Goal: Information Seeking & Learning: Learn about a topic

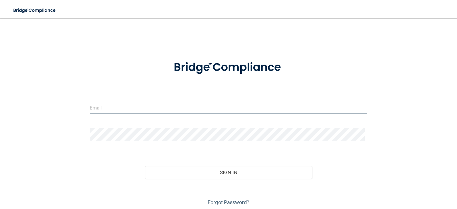
type input "hannahc5@vt.edu"
drag, startPoint x: 164, startPoint y: 107, endPoint x: 0, endPoint y: 94, distance: 164.3
click at [0, 94] on main "hannahc5@vt.edu Invalid email/password. You don't have permission to access tha…" at bounding box center [228, 113] width 457 height 191
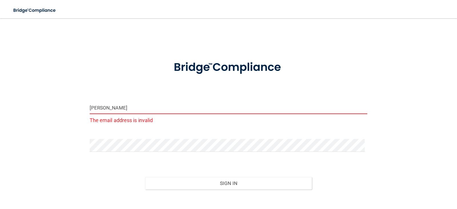
type input "[EMAIL_ADDRESS][DOMAIN_NAME]"
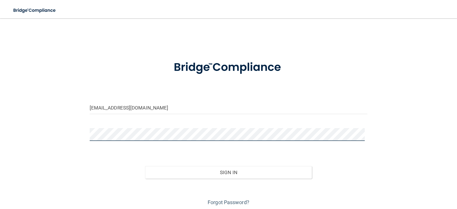
click at [0, 100] on main "arjurhinehart98@gmail.com Invalid email/password. You don't have permission to …" at bounding box center [228, 113] width 457 height 191
click at [145, 166] on button "Sign In" at bounding box center [228, 172] width 167 height 13
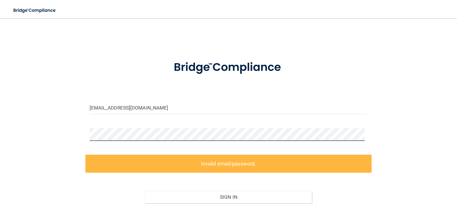
click at [56, 128] on div "arjurhinehart98@gmail.com Invalid email/password. You don't have permission to …" at bounding box center [228, 128] width 435 height 208
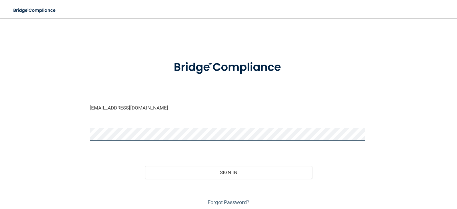
click at [145, 166] on button "Sign In" at bounding box center [228, 172] width 167 height 13
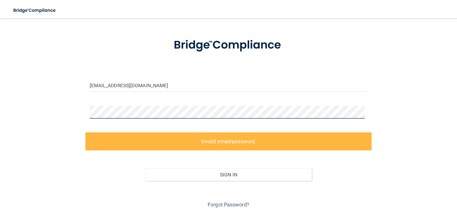
scroll to position [45, 0]
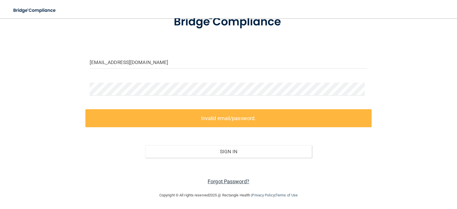
click at [223, 178] on link "Forgot Password?" at bounding box center [229, 181] width 42 height 6
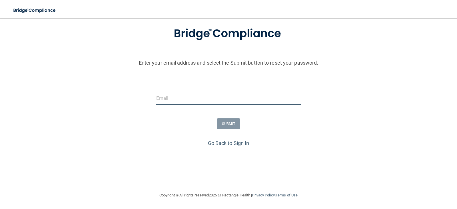
click at [247, 100] on input "email" at bounding box center [228, 98] width 145 height 13
type input "[EMAIL_ADDRESS][DOMAIN_NAME]"
click at [227, 123] on button "SUBMIT" at bounding box center [228, 123] width 23 height 11
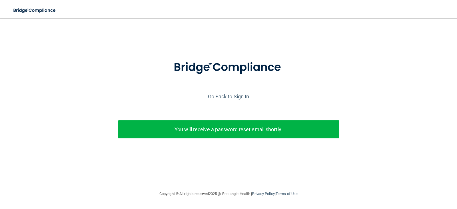
click at [231, 93] on div "Go Back to Sign In" at bounding box center [229, 96] width 460 height 9
click at [230, 94] on link "Go Back to Sign In" at bounding box center [228, 96] width 41 height 6
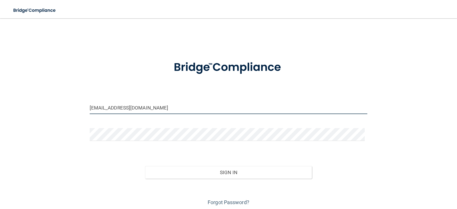
click at [127, 105] on input "hannahc5@vt.edu" at bounding box center [229, 107] width 278 height 13
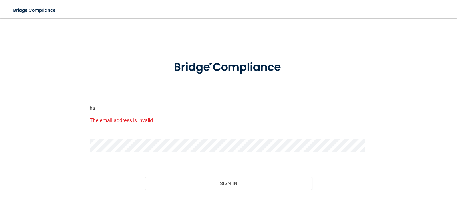
type input "h"
click at [153, 109] on input "arjurhinehart98" at bounding box center [229, 107] width 278 height 13
type input "[EMAIL_ADDRESS][DOMAIN_NAME]"
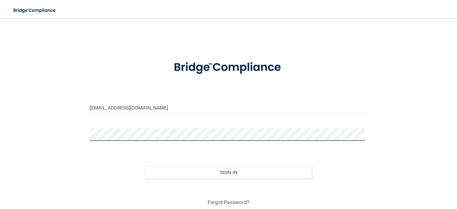
click at [8, 127] on main "arjurhinehart98@gmail.com Invalid email/password. You don't have permission to …" at bounding box center [228, 113] width 457 height 191
click at [145, 166] on button "Sign In" at bounding box center [228, 172] width 167 height 13
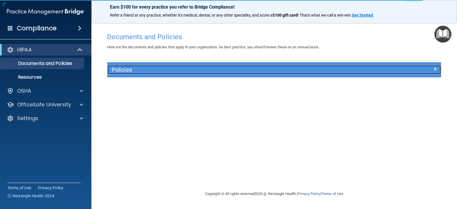
click at [158, 70] on h5 "Policies" at bounding box center [233, 70] width 242 height 6
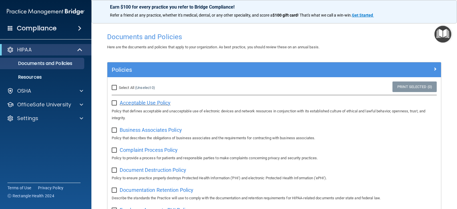
click at [131, 102] on span "Acceptable Use Policy" at bounding box center [145, 103] width 51 height 6
click at [114, 103] on input "checkbox" at bounding box center [115, 103] width 7 height 5
click at [112, 104] on input "checkbox" at bounding box center [115, 103] width 7 height 5
checkbox input "false"
click at [33, 76] on p "Resources" at bounding box center [43, 77] width 78 height 6
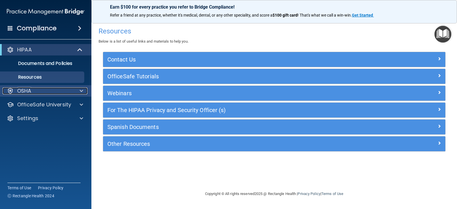
click at [72, 91] on div "OSHA" at bounding box center [38, 90] width 71 height 7
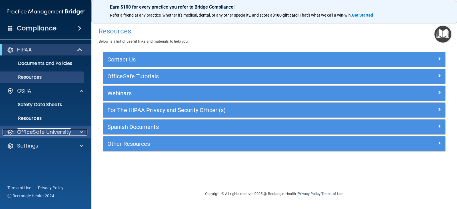
click at [73, 132] on div at bounding box center [80, 132] width 14 height 7
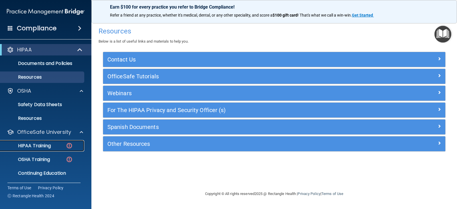
click at [50, 145] on p "HIPAA Training" at bounding box center [27, 146] width 47 height 6
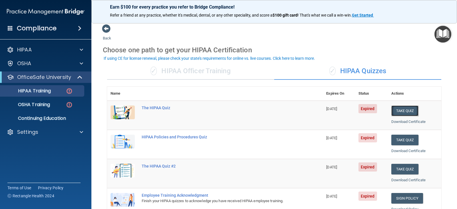
click at [404, 108] on button "Take Quiz" at bounding box center [405, 110] width 27 height 11
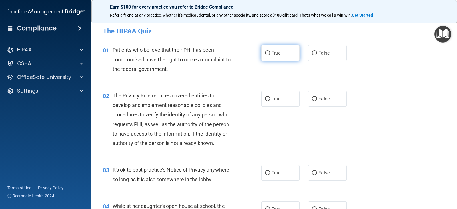
click at [283, 57] on label "True" at bounding box center [281, 53] width 38 height 16
click at [270, 55] on input "True" at bounding box center [267, 53] width 5 height 4
radio input "true"
click at [276, 101] on label "True" at bounding box center [281, 99] width 38 height 16
click at [270, 101] on input "True" at bounding box center [267, 99] width 5 height 4
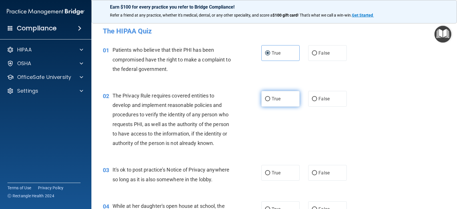
radio input "true"
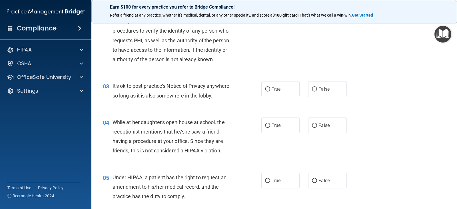
scroll to position [86, 0]
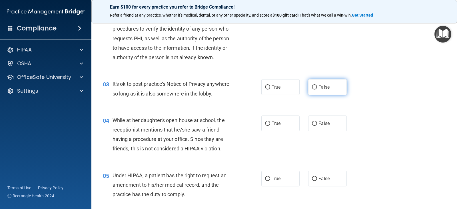
click at [311, 91] on label "False" at bounding box center [327, 87] width 38 height 16
click at [312, 89] on input "False" at bounding box center [314, 87] width 5 height 4
radio input "true"
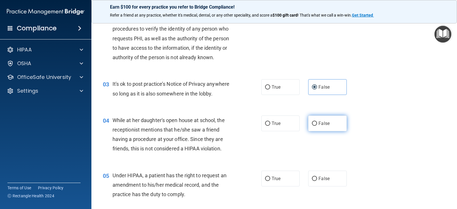
click at [325, 123] on span "False" at bounding box center [324, 123] width 11 height 5
click at [317, 123] on input "False" at bounding box center [314, 123] width 5 height 4
radio input "true"
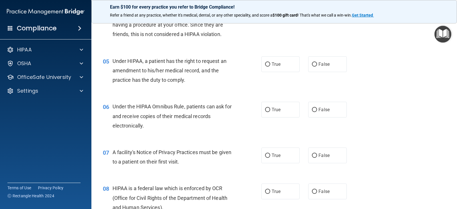
scroll to position [229, 0]
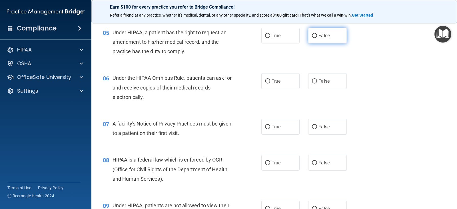
click at [321, 39] on label "False" at bounding box center [327, 36] width 38 height 16
click at [317, 38] on input "False" at bounding box center [314, 36] width 5 height 4
radio input "true"
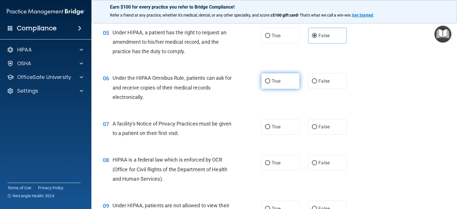
click at [277, 80] on span "True" at bounding box center [276, 80] width 9 height 5
click at [270, 80] on input "True" at bounding box center [267, 81] width 5 height 4
radio input "true"
click at [278, 128] on span "True" at bounding box center [276, 126] width 9 height 5
click at [270, 128] on input "True" at bounding box center [267, 127] width 5 height 4
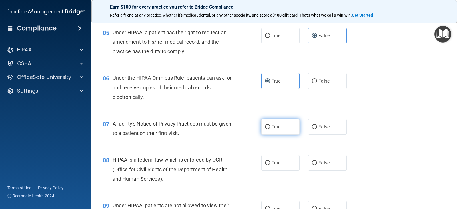
radio input "true"
drag, startPoint x: 290, startPoint y: 158, endPoint x: 301, endPoint y: 156, distance: 11.1
click at [290, 158] on label "True" at bounding box center [281, 163] width 38 height 16
click at [270, 161] on input "True" at bounding box center [267, 163] width 5 height 4
radio input "true"
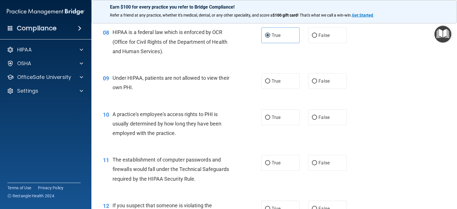
scroll to position [343, 0]
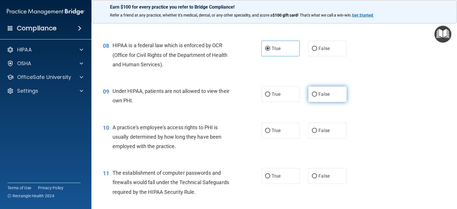
click at [323, 97] on label "False" at bounding box center [327, 94] width 38 height 16
click at [317, 97] on input "False" at bounding box center [314, 94] width 5 height 4
radio input "true"
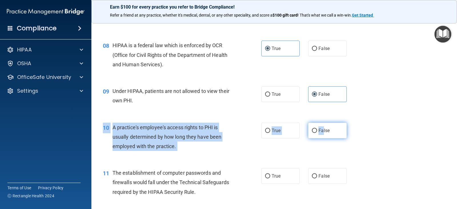
click at [321, 123] on div "10 A practice's employee's access rights to PHI is usually determined by how lo…" at bounding box center [275, 138] width 352 height 46
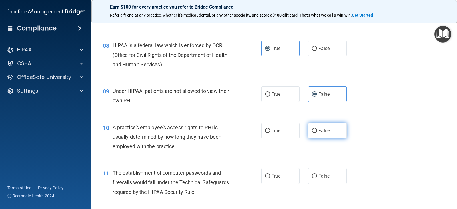
click at [324, 129] on span "False" at bounding box center [324, 130] width 11 height 5
click at [317, 129] on input "False" at bounding box center [314, 131] width 5 height 4
radio input "true"
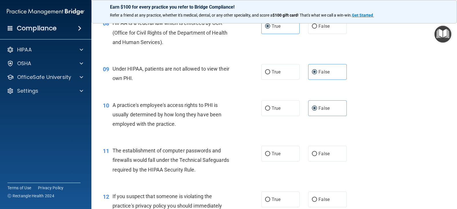
scroll to position [400, 0]
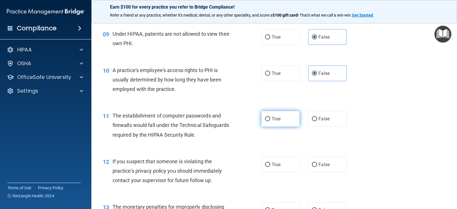
click at [282, 113] on label "True" at bounding box center [281, 119] width 38 height 16
click at [270, 117] on input "True" at bounding box center [267, 119] width 5 height 4
radio input "true"
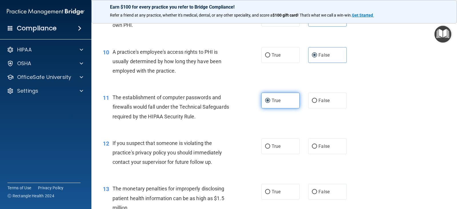
scroll to position [457, 0]
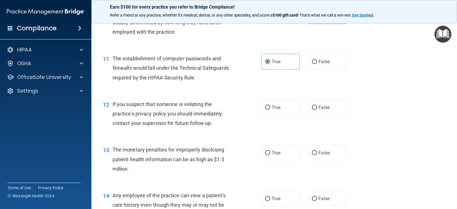
drag, startPoint x: 281, startPoint y: 112, endPoint x: 303, endPoint y: 111, distance: 22.0
click at [281, 112] on label "True" at bounding box center [281, 107] width 38 height 16
click at [270, 110] on input "True" at bounding box center [267, 107] width 5 height 4
radio input "true"
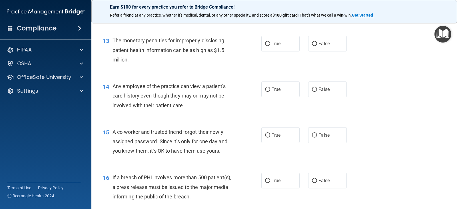
scroll to position [572, 0]
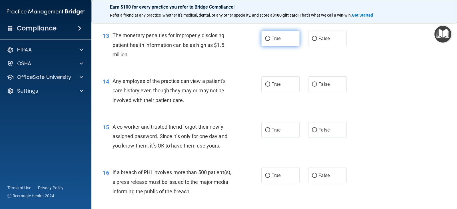
click at [272, 41] on span "True" at bounding box center [276, 38] width 9 height 5
click at [270, 41] on input "True" at bounding box center [267, 39] width 5 height 4
radio input "true"
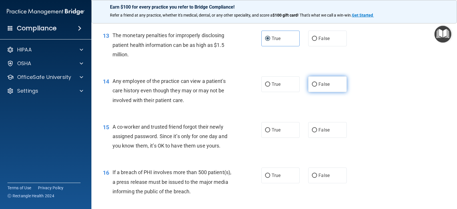
click at [335, 79] on label "False" at bounding box center [327, 84] width 38 height 16
click at [317, 82] on input "False" at bounding box center [314, 84] width 5 height 4
radio input "true"
click at [328, 130] on label "False" at bounding box center [327, 130] width 38 height 16
click at [317, 130] on input "False" at bounding box center [314, 130] width 5 height 4
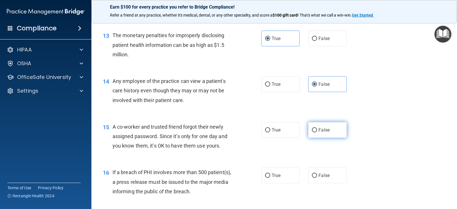
radio input "true"
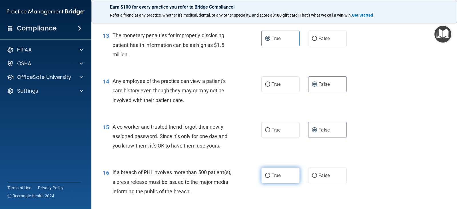
click at [287, 172] on label "True" at bounding box center [281, 176] width 38 height 16
click at [270, 174] on input "True" at bounding box center [267, 176] width 5 height 4
radio input "true"
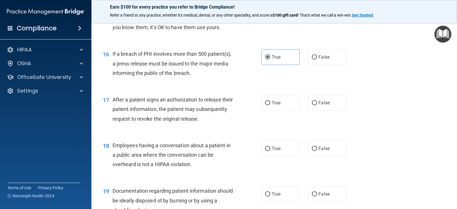
scroll to position [645, 0]
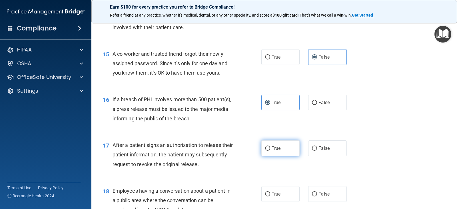
click at [280, 148] on label "True" at bounding box center [281, 148] width 38 height 16
click at [270, 148] on input "True" at bounding box center [267, 148] width 5 height 4
radio input "true"
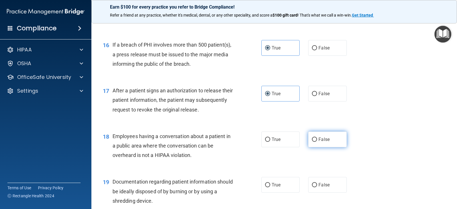
scroll to position [702, 0]
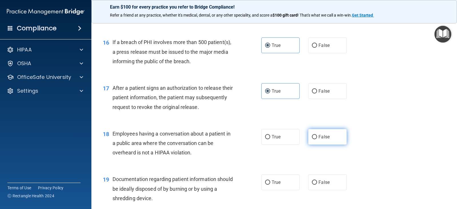
click at [331, 136] on label "False" at bounding box center [327, 137] width 38 height 16
click at [317, 136] on input "False" at bounding box center [314, 137] width 5 height 4
radio input "true"
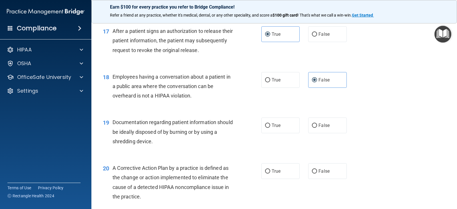
scroll to position [759, 0]
click at [281, 124] on label "True" at bounding box center [281, 125] width 38 height 16
click at [270, 124] on input "True" at bounding box center [267, 125] width 5 height 4
radio input "true"
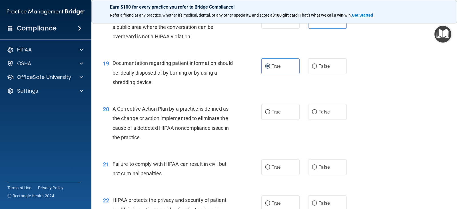
scroll to position [845, 0]
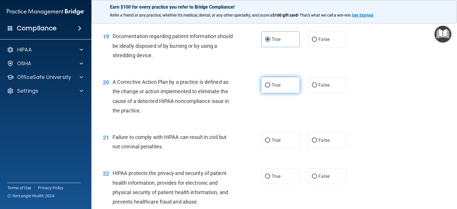
click at [280, 86] on label "True" at bounding box center [281, 85] width 38 height 16
click at [270, 86] on input "True" at bounding box center [267, 85] width 5 height 4
radio input "true"
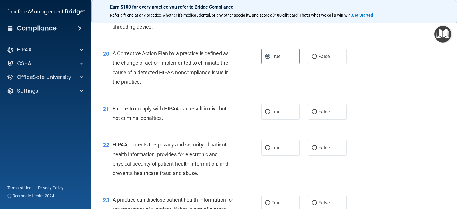
scroll to position [902, 0]
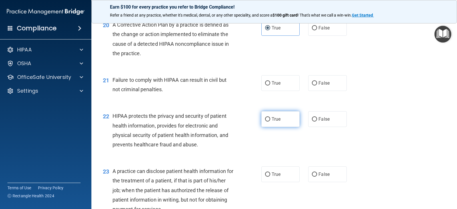
drag, startPoint x: 289, startPoint y: 115, endPoint x: 256, endPoint y: 106, distance: 34.2
click at [289, 115] on label "True" at bounding box center [281, 119] width 38 height 16
click at [270, 117] on input "True" at bounding box center [267, 119] width 5 height 4
radio input "true"
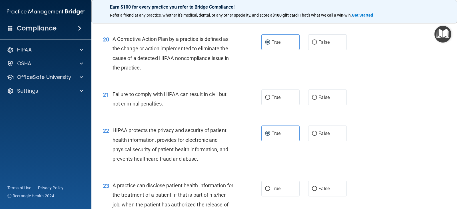
scroll to position [931, 0]
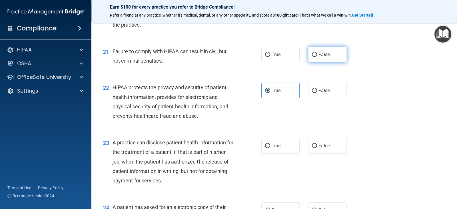
click at [331, 59] on label "False" at bounding box center [327, 55] width 38 height 16
click at [317, 57] on input "False" at bounding box center [314, 55] width 5 height 4
radio input "true"
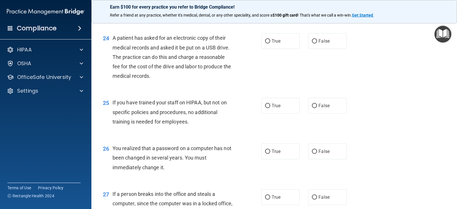
scroll to position [1102, 0]
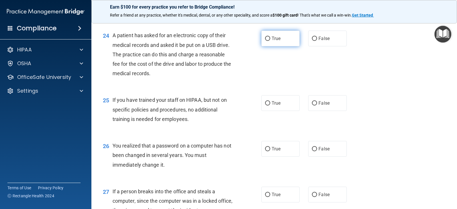
click at [273, 38] on span "True" at bounding box center [276, 38] width 9 height 5
click at [270, 38] on input "True" at bounding box center [267, 39] width 5 height 4
radio input "true"
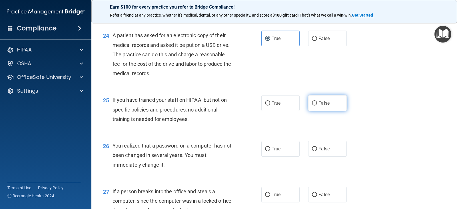
click at [338, 102] on label "False" at bounding box center [327, 103] width 38 height 16
click at [317, 102] on input "False" at bounding box center [314, 103] width 5 height 4
radio input "true"
click at [278, 145] on label "True" at bounding box center [281, 149] width 38 height 16
click at [270, 147] on input "True" at bounding box center [267, 149] width 5 height 4
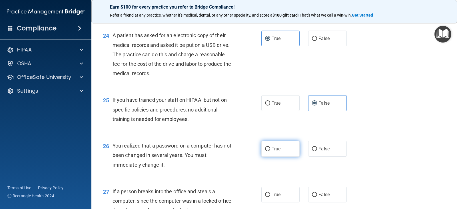
radio input "true"
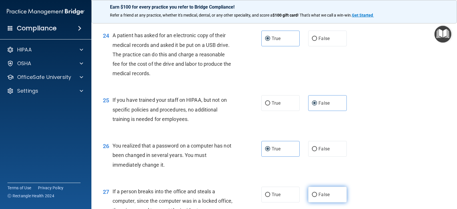
click at [328, 198] on label "False" at bounding box center [327, 195] width 38 height 16
click at [317, 197] on input "False" at bounding box center [314, 195] width 5 height 4
radio input "true"
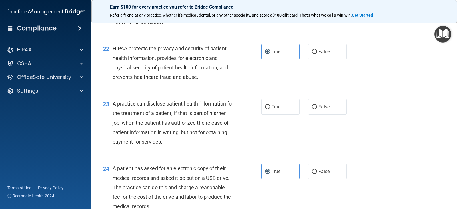
scroll to position [959, 0]
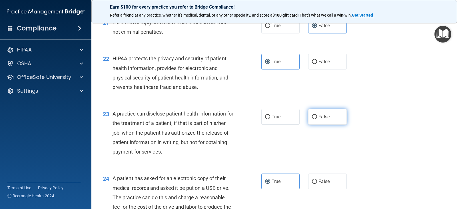
click at [320, 115] on span "False" at bounding box center [324, 116] width 11 height 5
click at [317, 115] on input "False" at bounding box center [314, 117] width 5 height 4
radio input "true"
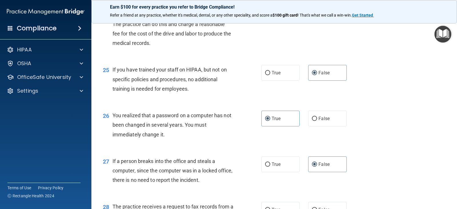
scroll to position [1159, 0]
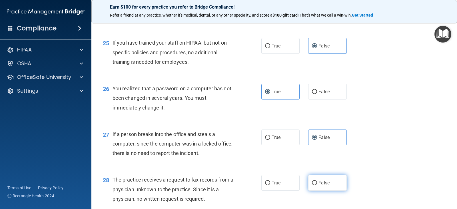
click at [335, 181] on label "False" at bounding box center [327, 183] width 38 height 16
click at [317, 181] on input "False" at bounding box center [314, 183] width 5 height 4
radio input "true"
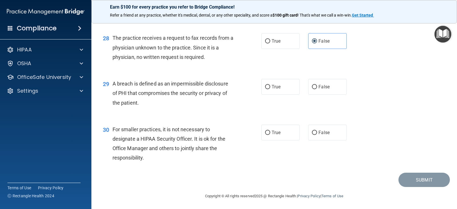
scroll to position [1302, 0]
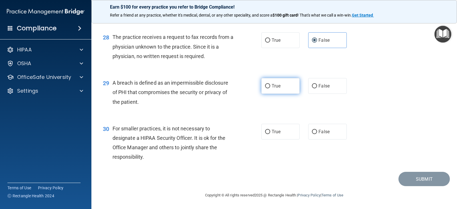
click at [272, 86] on span "True" at bounding box center [276, 85] width 9 height 5
click at [270, 86] on input "True" at bounding box center [267, 86] width 5 height 4
radio input "true"
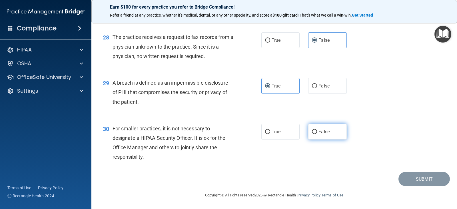
click at [322, 128] on label "False" at bounding box center [327, 132] width 38 height 16
click at [317, 130] on input "False" at bounding box center [314, 132] width 5 height 4
radio input "true"
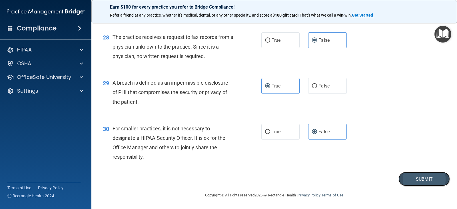
click at [425, 179] on button "Submit" at bounding box center [424, 179] width 51 height 15
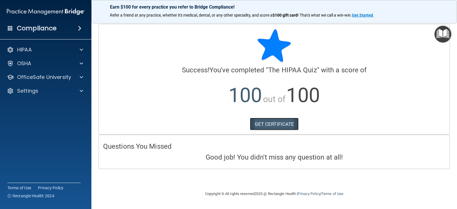
click at [284, 129] on link "GET CERTIFICATE" at bounding box center [274, 124] width 49 height 13
click at [55, 51] on div "HIPAA" at bounding box center [38, 49] width 71 height 7
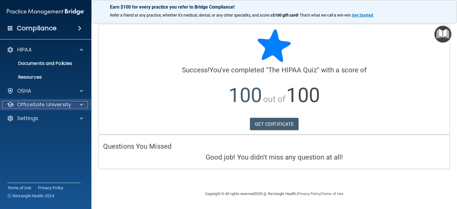
click at [56, 103] on p "OfficeSafe University" at bounding box center [44, 104] width 54 height 7
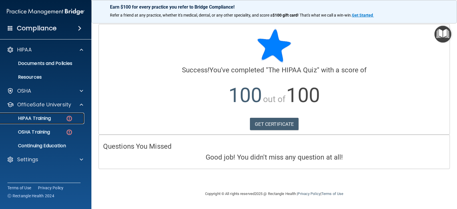
drag, startPoint x: 56, startPoint y: 119, endPoint x: 59, endPoint y: 117, distance: 3.4
click at [56, 119] on div "HIPAA Training" at bounding box center [43, 118] width 78 height 6
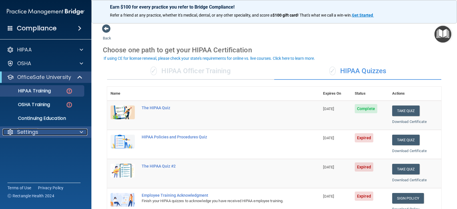
click at [54, 131] on div "Settings" at bounding box center [38, 132] width 71 height 7
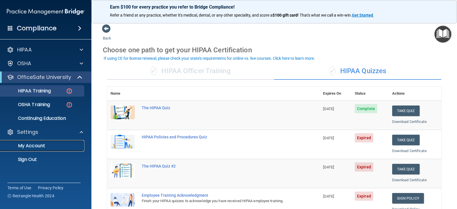
click at [38, 145] on p "My Account" at bounding box center [43, 146] width 78 height 6
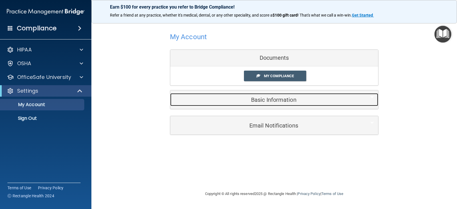
click at [275, 101] on h5 "Basic Information" at bounding box center [266, 100] width 182 height 6
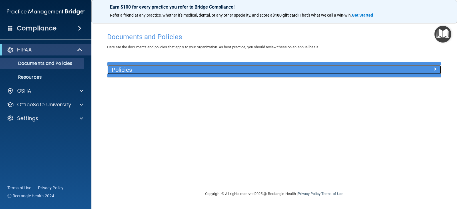
click at [138, 70] on h5 "Policies" at bounding box center [233, 70] width 242 height 6
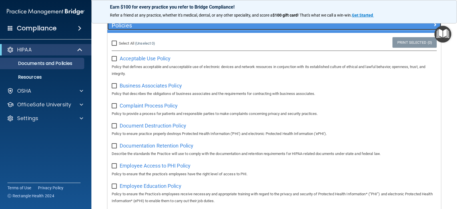
scroll to position [57, 0]
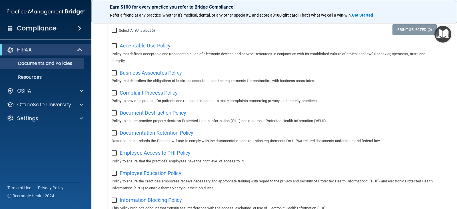
click at [134, 46] on span "Acceptable Use Policy" at bounding box center [145, 46] width 51 height 6
click at [113, 45] on input "checkbox" at bounding box center [115, 46] width 7 height 5
checkbox input "true"
click at [112, 31] on input "Select All (Unselect 1) Unselect All" at bounding box center [115, 30] width 7 height 5
checkbox input "true"
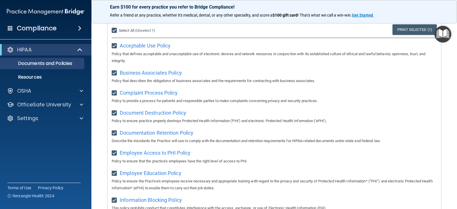
checkbox input "true"
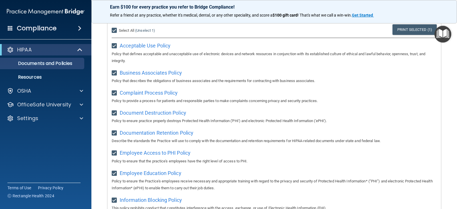
checkbox input "true"
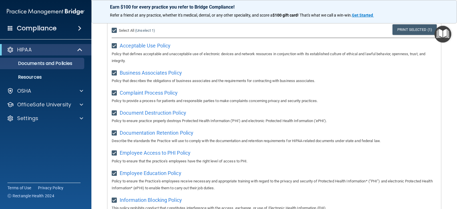
checkbox input "true"
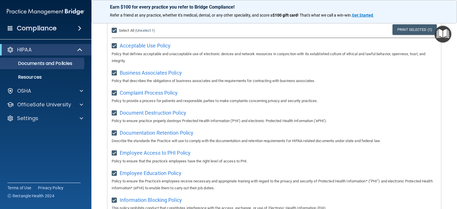
checkbox input "true"
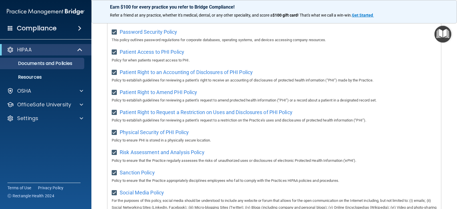
scroll to position [264, 0]
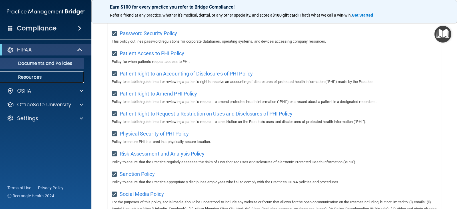
click at [37, 77] on p "Resources" at bounding box center [43, 77] width 78 height 6
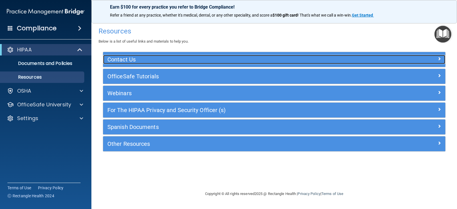
click at [115, 63] on div "Contact Us" at bounding box center [231, 59] width 257 height 9
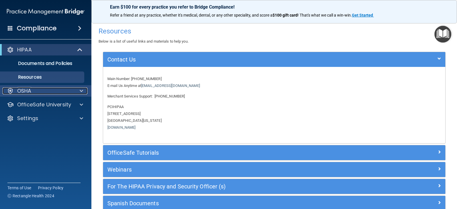
click at [53, 93] on div "OSHA" at bounding box center [38, 90] width 71 height 7
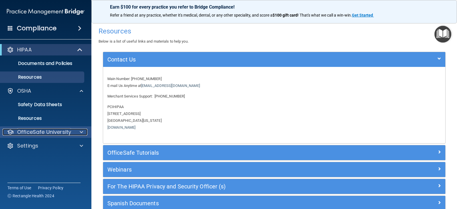
click at [56, 135] on p "OfficeSafe University" at bounding box center [44, 132] width 54 height 7
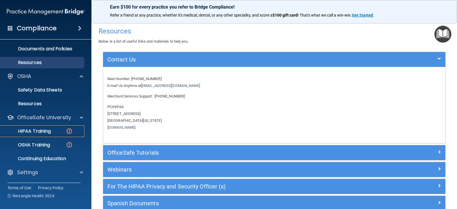
click at [41, 130] on p "HIPAA Training" at bounding box center [27, 131] width 47 height 6
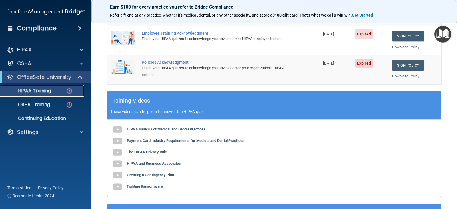
scroll to position [193, 0]
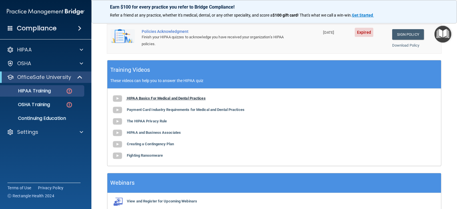
click at [133, 99] on b "HIPAA Basics For Medical and Dental Practices" at bounding box center [166, 98] width 79 height 4
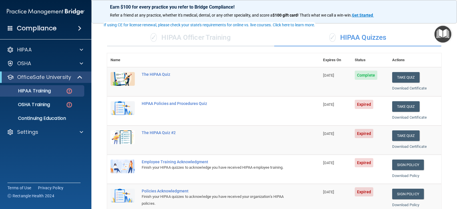
scroll to position [0, 0]
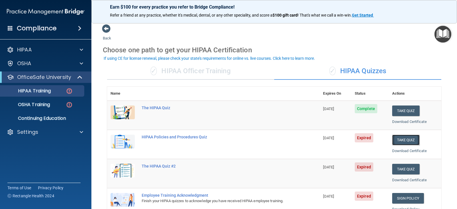
click at [414, 142] on button "Take Quiz" at bounding box center [406, 140] width 27 height 11
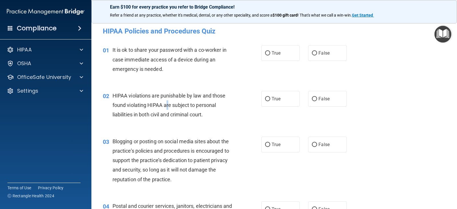
drag, startPoint x: 166, startPoint y: 107, endPoint x: 178, endPoint y: 106, distance: 12.0
click at [171, 108] on span "HIPAA violations are punishable by law and those found violating HIPAA are subj…" at bounding box center [169, 105] width 113 height 25
click at [321, 56] on label "False" at bounding box center [327, 53] width 38 height 16
click at [317, 55] on input "False" at bounding box center [314, 53] width 5 height 4
radio input "true"
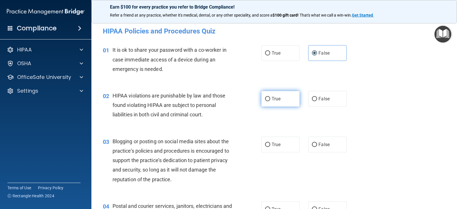
click at [272, 99] on span "True" at bounding box center [276, 98] width 9 height 5
click at [270, 99] on input "True" at bounding box center [267, 99] width 5 height 4
radio input "true"
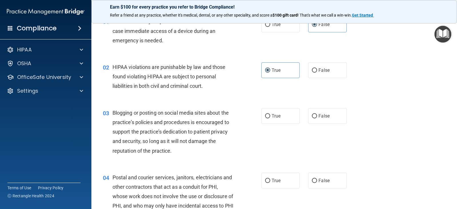
scroll to position [57, 0]
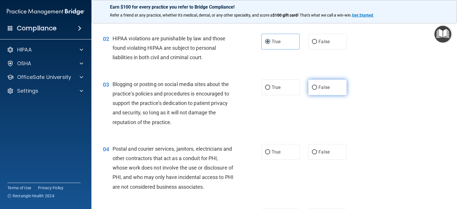
click at [326, 87] on span "False" at bounding box center [324, 87] width 11 height 5
click at [317, 87] on input "False" at bounding box center [314, 87] width 5 height 4
radio input "true"
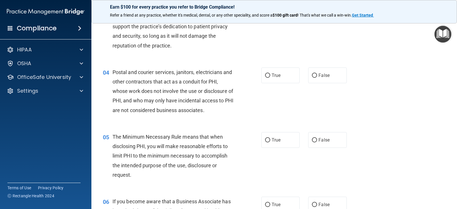
scroll to position [172, 0]
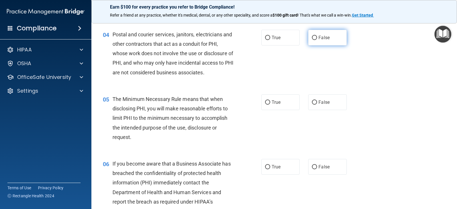
click at [313, 41] on label "False" at bounding box center [327, 38] width 38 height 16
click at [313, 40] on input "False" at bounding box center [314, 38] width 5 height 4
radio input "true"
click at [264, 105] on label "True" at bounding box center [281, 102] width 38 height 16
click at [265, 105] on input "True" at bounding box center [267, 102] width 5 height 4
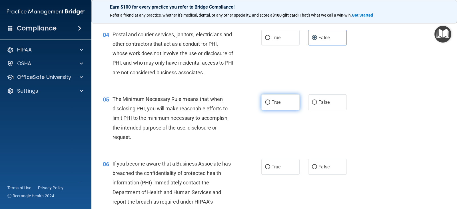
radio input "true"
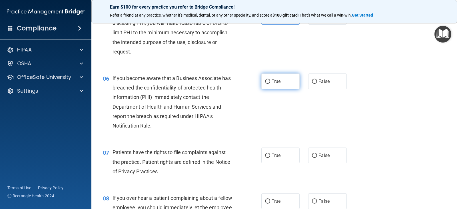
scroll to position [257, 0]
click at [265, 83] on input "True" at bounding box center [267, 81] width 5 height 4
radio input "true"
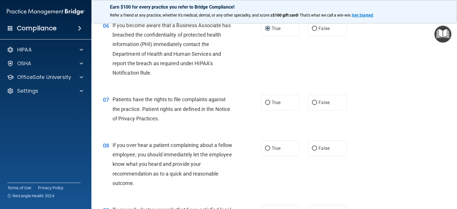
scroll to position [314, 0]
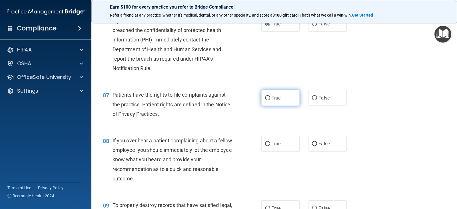
click at [262, 95] on label "True" at bounding box center [281, 98] width 38 height 16
click at [265, 96] on input "True" at bounding box center [267, 98] width 5 height 4
radio input "true"
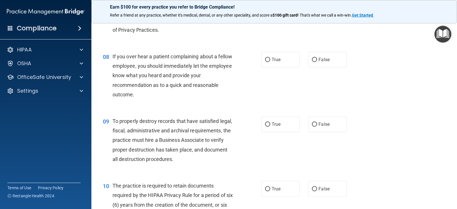
scroll to position [400, 0]
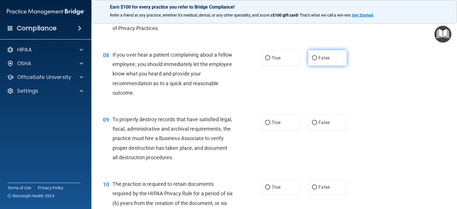
click at [328, 61] on label "False" at bounding box center [327, 58] width 38 height 16
click at [317, 60] on input "False" at bounding box center [314, 58] width 5 height 4
radio input "true"
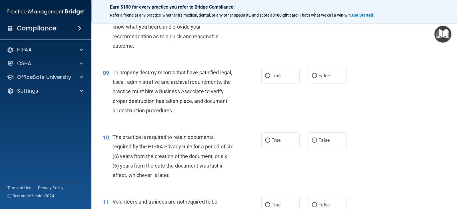
scroll to position [457, 0]
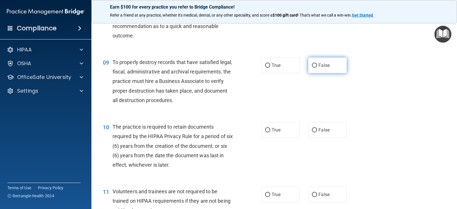
click at [325, 66] on span "False" at bounding box center [324, 65] width 11 height 5
click at [317, 66] on input "False" at bounding box center [314, 65] width 5 height 4
radio input "true"
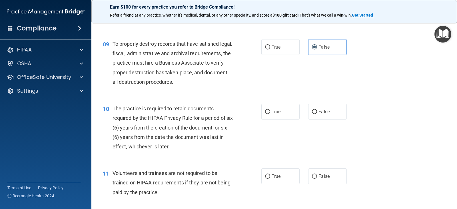
scroll to position [486, 0]
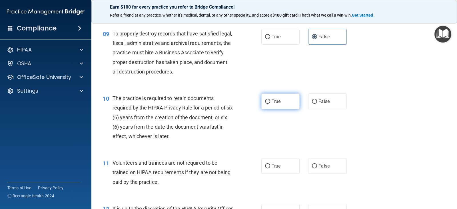
click at [262, 102] on label "True" at bounding box center [281, 101] width 38 height 16
click at [265, 102] on input "True" at bounding box center [267, 101] width 5 height 4
radio input "true"
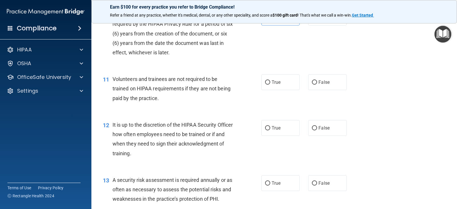
scroll to position [572, 0]
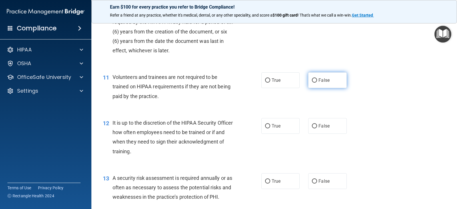
click at [309, 86] on label "False" at bounding box center [327, 80] width 38 height 16
click at [312, 83] on input "False" at bounding box center [314, 80] width 5 height 4
radio input "true"
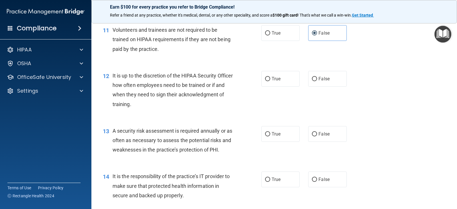
scroll to position [629, 0]
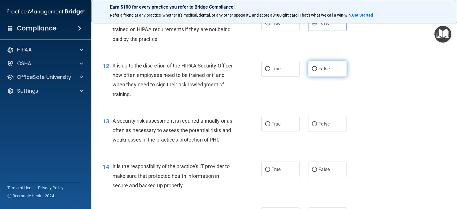
click at [312, 68] on input "False" at bounding box center [314, 69] width 5 height 4
radio input "true"
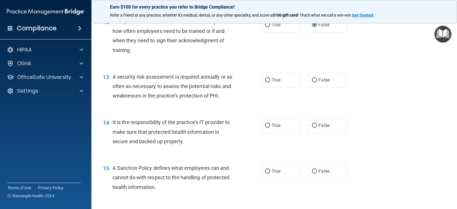
scroll to position [686, 0]
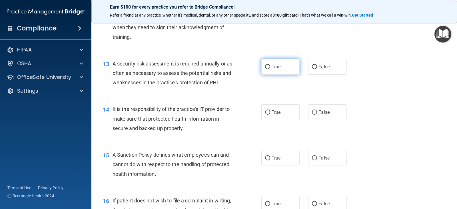
click at [267, 71] on label "True" at bounding box center [281, 67] width 38 height 16
click at [267, 69] on input "True" at bounding box center [267, 67] width 5 height 4
radio input "true"
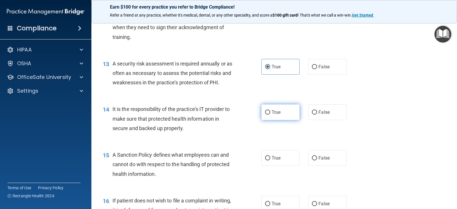
click at [262, 113] on label "True" at bounding box center [281, 112] width 38 height 16
click at [265, 113] on input "True" at bounding box center [267, 112] width 5 height 4
radio input "true"
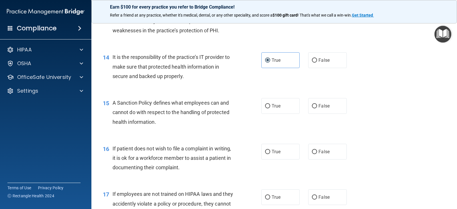
scroll to position [743, 0]
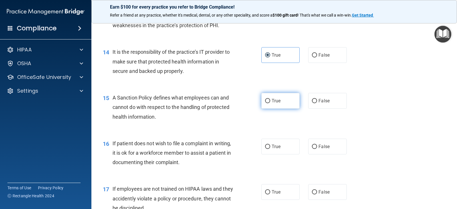
click at [262, 106] on label "True" at bounding box center [281, 101] width 38 height 16
click at [265, 103] on input "True" at bounding box center [267, 101] width 5 height 4
radio input "true"
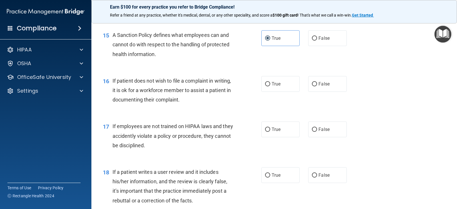
scroll to position [829, 0]
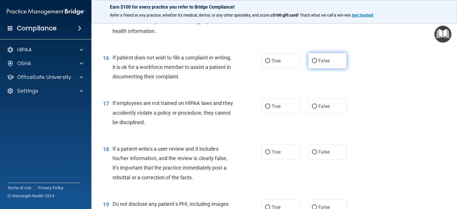
click at [312, 63] on input "False" at bounding box center [314, 61] width 5 height 4
radio input "true"
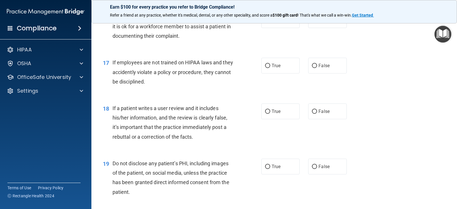
scroll to position [886, 0]
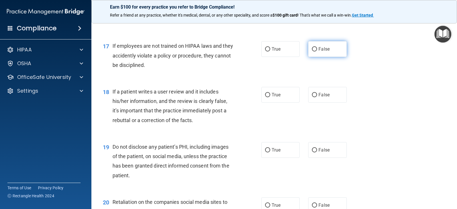
click at [321, 51] on span "False" at bounding box center [324, 48] width 11 height 5
click at [317, 51] on input "False" at bounding box center [314, 49] width 5 height 4
radio input "true"
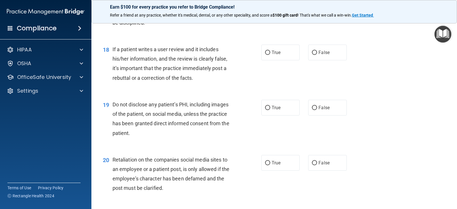
scroll to position [943, 0]
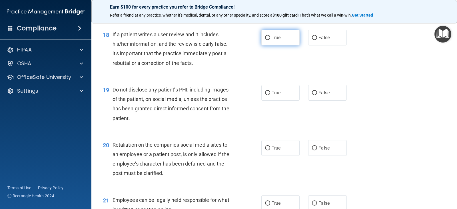
click at [262, 41] on label "True" at bounding box center [281, 38] width 38 height 16
click at [265, 40] on input "True" at bounding box center [267, 38] width 5 height 4
radio input "true"
click at [282, 99] on label "True" at bounding box center [281, 93] width 38 height 16
click at [270, 95] on input "True" at bounding box center [267, 93] width 5 height 4
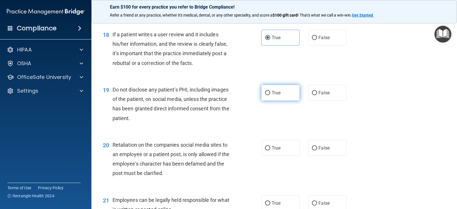
radio input "true"
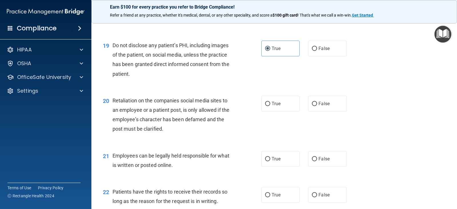
scroll to position [1001, 0]
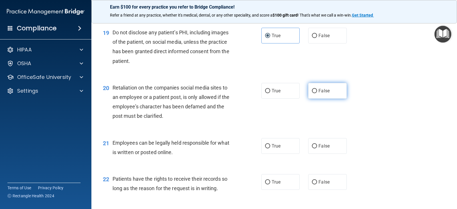
click at [309, 93] on label "False" at bounding box center [327, 91] width 38 height 16
click at [312, 93] on input "False" at bounding box center [314, 91] width 5 height 4
radio input "true"
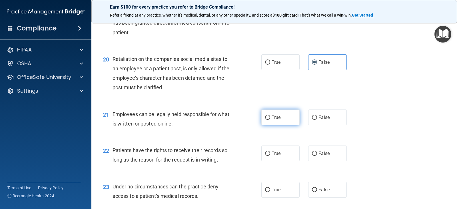
click at [272, 117] on span "True" at bounding box center [276, 117] width 9 height 5
click at [270, 117] on input "True" at bounding box center [267, 117] width 5 height 4
radio input "true"
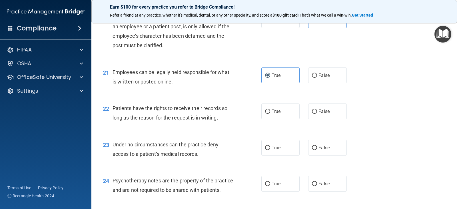
scroll to position [1086, 0]
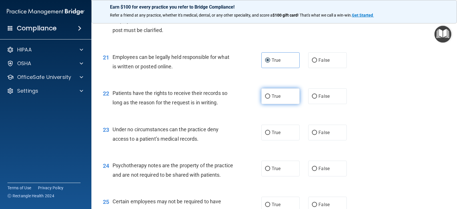
click at [276, 98] on span "True" at bounding box center [276, 95] width 9 height 5
click at [270, 98] on input "True" at bounding box center [267, 96] width 5 height 4
radio input "true"
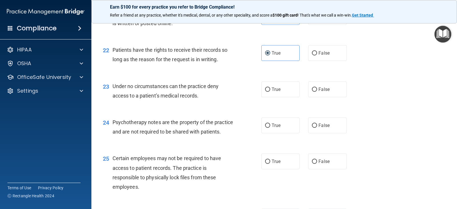
scroll to position [1143, 0]
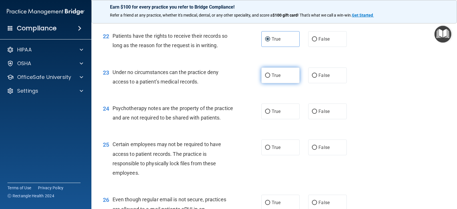
click at [271, 80] on label "True" at bounding box center [281, 75] width 38 height 16
click at [270, 78] on input "True" at bounding box center [267, 75] width 5 height 4
radio input "true"
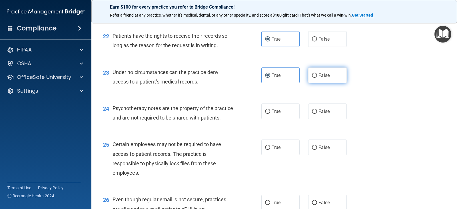
click at [309, 76] on label "False" at bounding box center [327, 75] width 38 height 16
click at [312, 76] on input "False" at bounding box center [314, 75] width 5 height 4
radio input "true"
radio input "false"
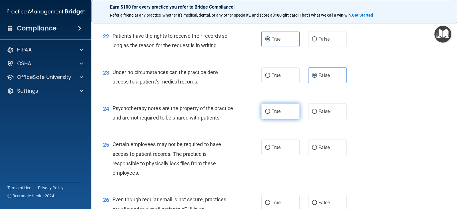
drag, startPoint x: 310, startPoint y: 112, endPoint x: 266, endPoint y: 118, distance: 45.0
click at [308, 113] on label "False" at bounding box center [327, 111] width 38 height 16
click at [312, 113] on input "False" at bounding box center [314, 111] width 5 height 4
radio input "true"
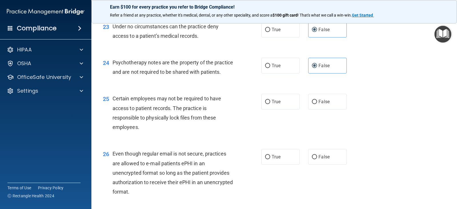
scroll to position [1201, 0]
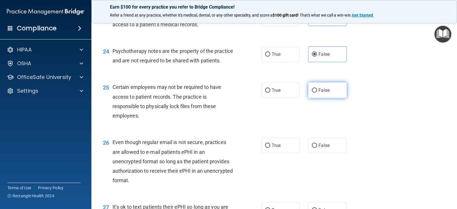
click at [319, 93] on span "False" at bounding box center [324, 89] width 11 height 5
click at [317, 93] on input "False" at bounding box center [314, 90] width 5 height 4
radio input "true"
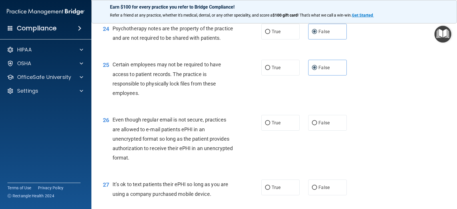
scroll to position [1286, 0]
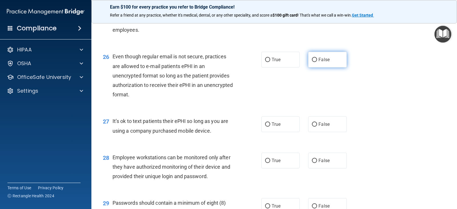
click at [327, 62] on span "False" at bounding box center [324, 59] width 11 height 5
click at [317, 62] on input "False" at bounding box center [314, 60] width 5 height 4
radio input "true"
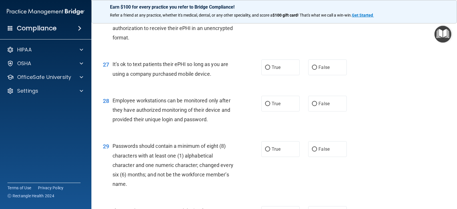
scroll to position [1344, 0]
click at [287, 75] on label "True" at bounding box center [281, 67] width 38 height 16
click at [270, 69] on input "True" at bounding box center [267, 67] width 5 height 4
radio input "true"
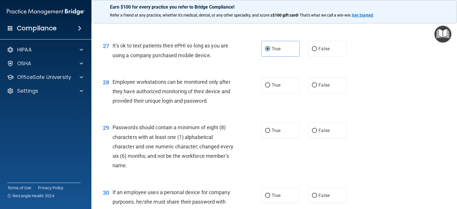
scroll to position [1372, 0]
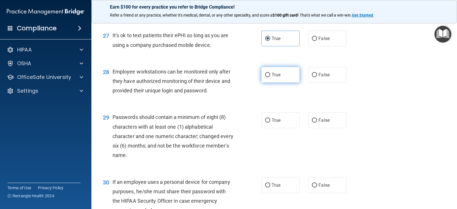
click at [278, 83] on label "True" at bounding box center [281, 75] width 38 height 16
click at [270, 77] on input "True" at bounding box center [267, 75] width 5 height 4
radio input "true"
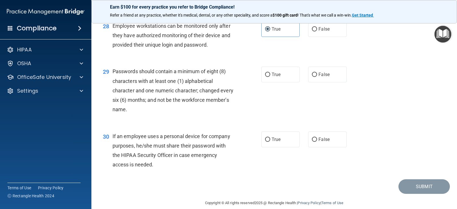
scroll to position [1429, 0]
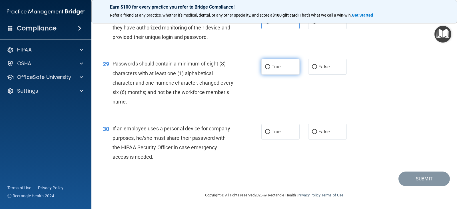
click at [272, 69] on span "True" at bounding box center [276, 66] width 9 height 5
click at [270, 69] on input "True" at bounding box center [267, 67] width 5 height 4
radio input "true"
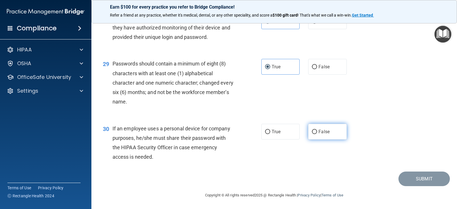
click at [313, 134] on input "False" at bounding box center [314, 132] width 5 height 4
radio input "true"
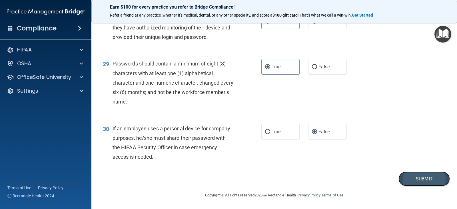
click at [413, 186] on button "Submit" at bounding box center [424, 179] width 51 height 15
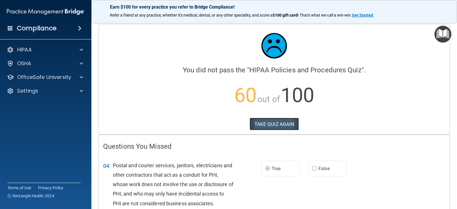
click at [274, 123] on button "TAKE QUIZ AGAIN" at bounding box center [274, 124] width 49 height 13
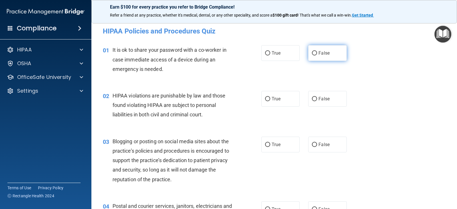
click at [329, 55] on label "False" at bounding box center [327, 53] width 38 height 16
click at [317, 55] on input "False" at bounding box center [314, 53] width 5 height 4
radio input "true"
click at [269, 100] on label "True" at bounding box center [281, 99] width 38 height 16
click at [269, 100] on input "True" at bounding box center [267, 99] width 5 height 4
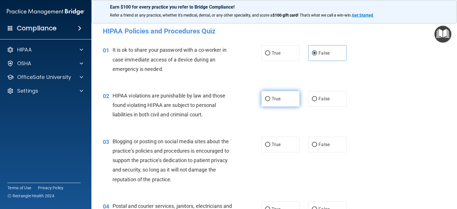
radio input "true"
click at [312, 144] on input "False" at bounding box center [314, 145] width 5 height 4
radio input "true"
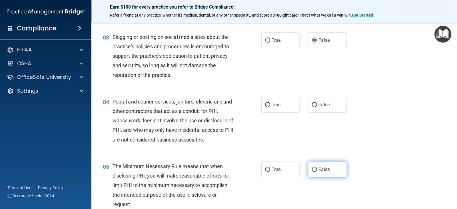
scroll to position [114, 0]
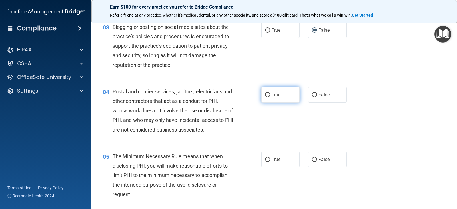
click at [263, 91] on label "True" at bounding box center [281, 95] width 38 height 16
click at [265, 93] on input "True" at bounding box center [267, 95] width 5 height 4
radio input "true"
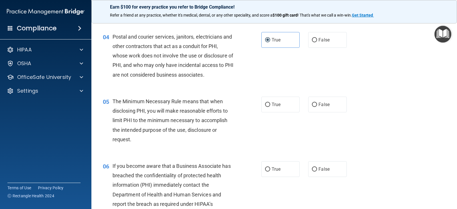
scroll to position [172, 0]
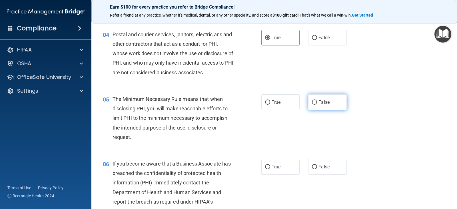
click at [308, 98] on label "False" at bounding box center [327, 102] width 38 height 16
click at [312, 100] on input "False" at bounding box center [314, 102] width 5 height 4
radio input "true"
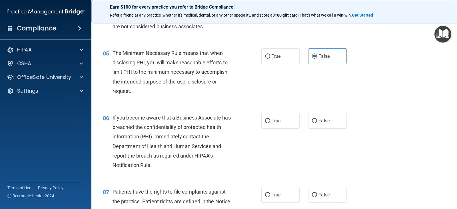
scroll to position [229, 0]
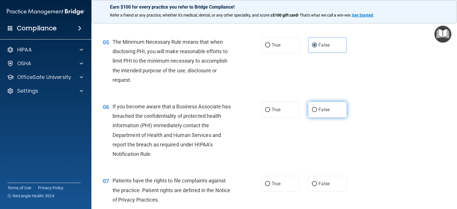
click at [316, 110] on label "False" at bounding box center [327, 110] width 38 height 16
click at [316, 110] on input "False" at bounding box center [314, 110] width 5 height 4
radio input "true"
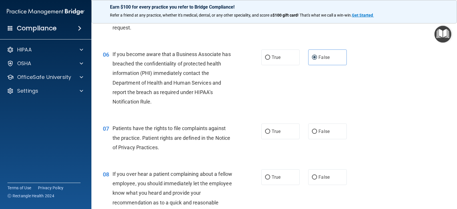
scroll to position [286, 0]
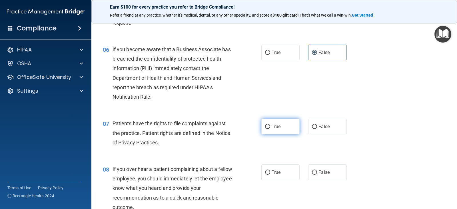
click at [272, 126] on span "True" at bounding box center [276, 126] width 9 height 5
click at [270, 126] on input "True" at bounding box center [267, 127] width 5 height 4
radio input "true"
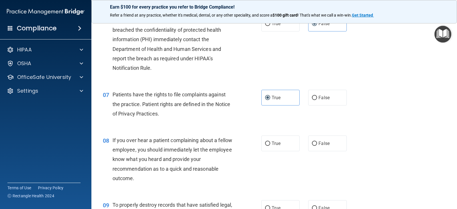
scroll to position [343, 0]
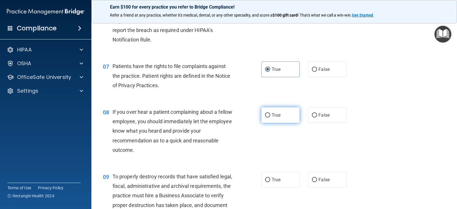
click at [274, 119] on label "True" at bounding box center [281, 115] width 38 height 16
click at [270, 117] on input "True" at bounding box center [267, 115] width 5 height 4
radio input "true"
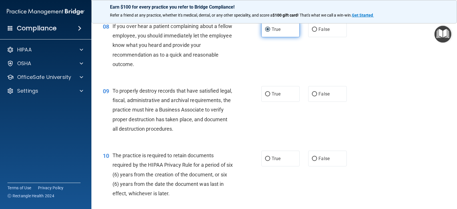
scroll to position [457, 0]
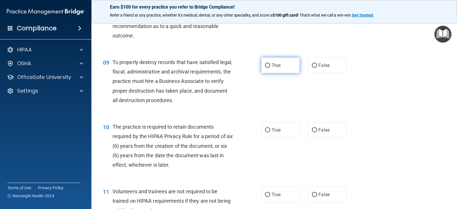
click at [274, 65] on span "True" at bounding box center [276, 65] width 9 height 5
click at [270, 65] on input "True" at bounding box center [267, 65] width 5 height 4
radio input "true"
click at [270, 127] on label "True" at bounding box center [281, 130] width 38 height 16
click at [270, 128] on input "True" at bounding box center [267, 130] width 5 height 4
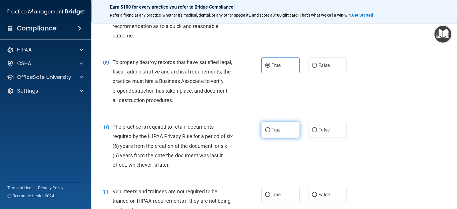
radio input "true"
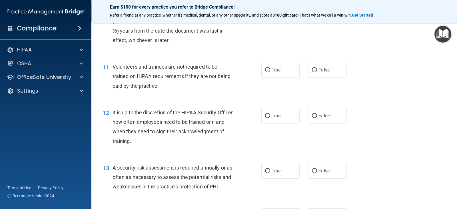
scroll to position [572, 0]
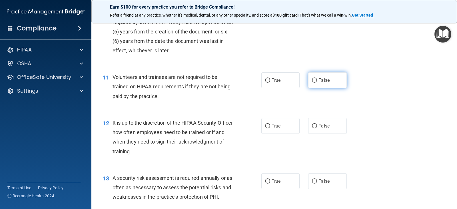
click at [314, 80] on input "False" at bounding box center [314, 80] width 5 height 4
radio input "true"
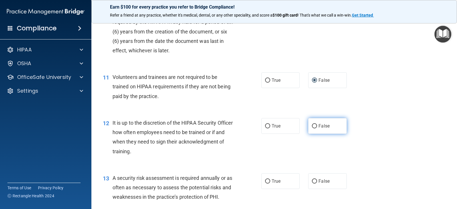
click at [312, 126] on input "False" at bounding box center [314, 126] width 5 height 4
radio input "true"
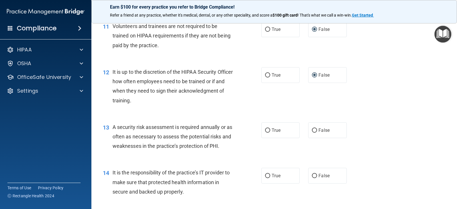
scroll to position [629, 0]
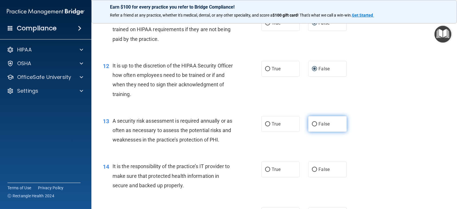
click at [308, 127] on label "False" at bounding box center [327, 124] width 38 height 16
click at [312, 126] on input "False" at bounding box center [314, 124] width 5 height 4
radio input "true"
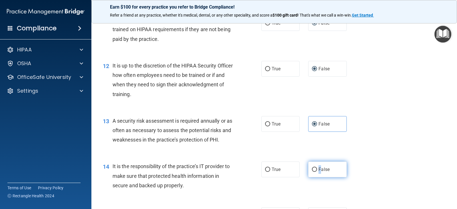
click at [317, 164] on label "False" at bounding box center [327, 170] width 38 height 16
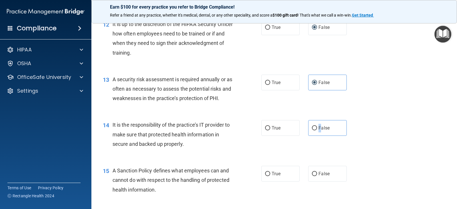
scroll to position [686, 0]
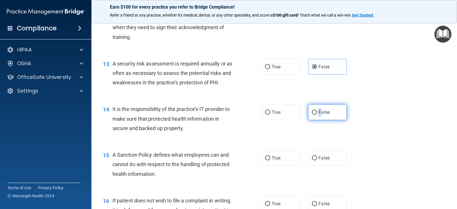
click at [312, 114] on input "False" at bounding box center [314, 112] width 5 height 4
radio input "true"
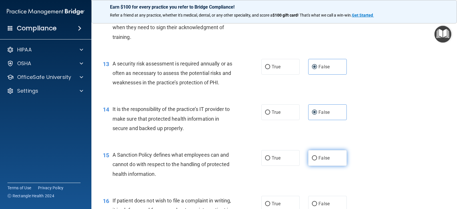
click at [319, 157] on span "False" at bounding box center [324, 157] width 11 height 5
click at [317, 157] on input "False" at bounding box center [314, 158] width 5 height 4
radio input "true"
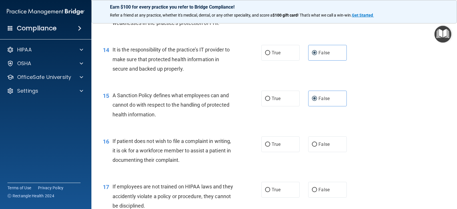
scroll to position [772, 0]
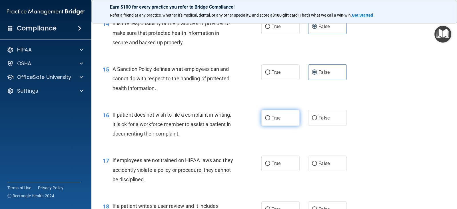
click at [265, 117] on input "True" at bounding box center [267, 118] width 5 height 4
radio input "true"
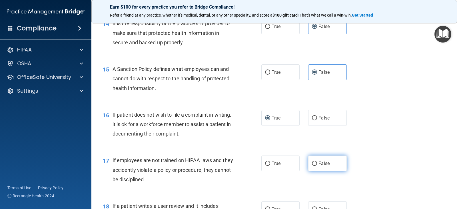
click at [319, 162] on span "False" at bounding box center [324, 163] width 11 height 5
click at [317, 162] on input "False" at bounding box center [314, 164] width 5 height 4
radio input "true"
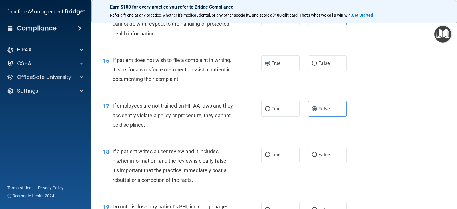
scroll to position [829, 0]
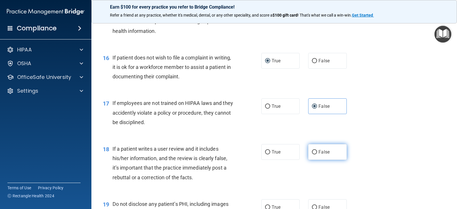
click at [314, 148] on label "False" at bounding box center [327, 152] width 38 height 16
click at [314, 150] on input "False" at bounding box center [314, 152] width 5 height 4
radio input "true"
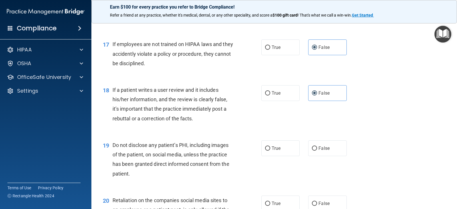
scroll to position [915, 0]
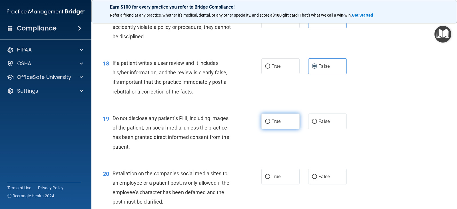
click at [278, 118] on label "True" at bounding box center [281, 121] width 38 height 16
click at [270, 119] on input "True" at bounding box center [267, 121] width 5 height 4
radio input "true"
click at [280, 177] on label "True" at bounding box center [281, 177] width 38 height 16
click at [270, 177] on input "True" at bounding box center [267, 177] width 5 height 4
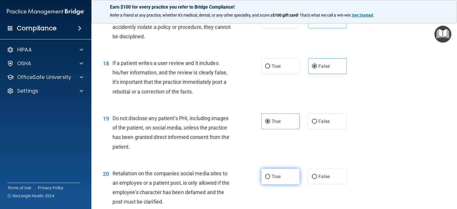
radio input "true"
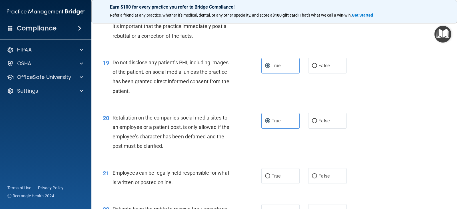
scroll to position [972, 0]
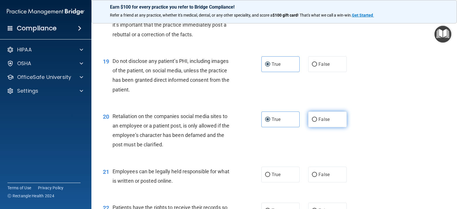
click at [312, 115] on label "False" at bounding box center [327, 119] width 38 height 16
click at [312, 117] on input "False" at bounding box center [314, 119] width 5 height 4
radio input "true"
radio input "false"
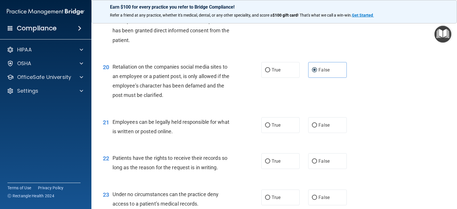
scroll to position [1029, 0]
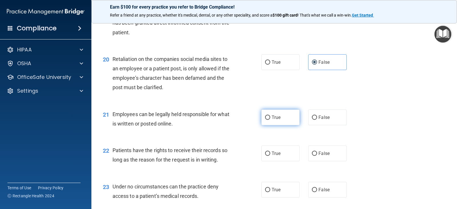
click at [283, 121] on label "True" at bounding box center [281, 117] width 38 height 16
click at [270, 120] on input "True" at bounding box center [267, 117] width 5 height 4
radio input "true"
click at [319, 153] on span "False" at bounding box center [324, 153] width 11 height 5
click at [317, 153] on input "False" at bounding box center [314, 154] width 5 height 4
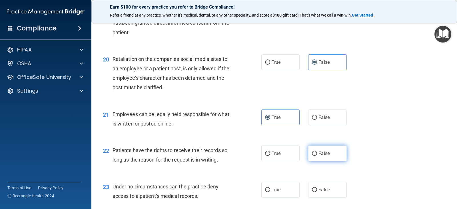
radio input "true"
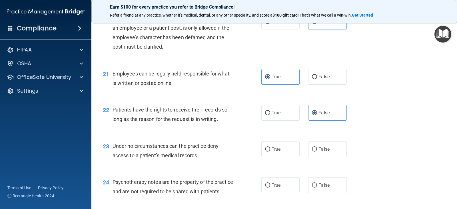
scroll to position [1086, 0]
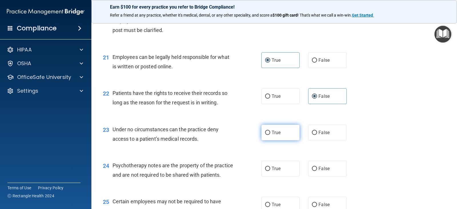
click at [264, 128] on label "True" at bounding box center [281, 133] width 38 height 16
click at [265, 131] on input "True" at bounding box center [267, 133] width 5 height 4
radio input "true"
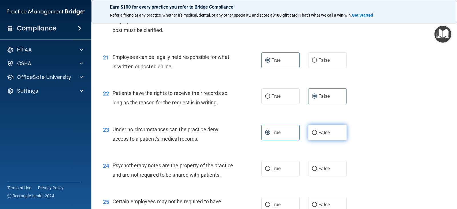
click at [308, 134] on label "False" at bounding box center [327, 133] width 38 height 16
click at [312, 134] on input "False" at bounding box center [314, 133] width 5 height 4
radio input "true"
radio input "false"
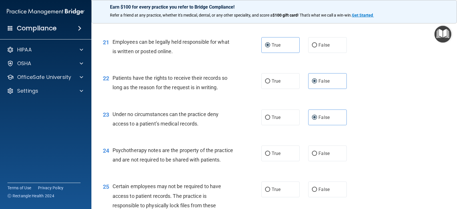
scroll to position [1115, 0]
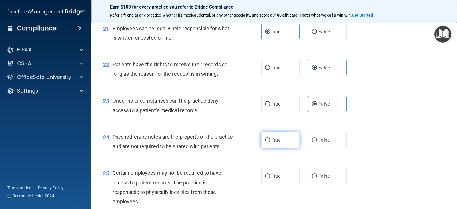
click at [268, 140] on label "True" at bounding box center [281, 140] width 38 height 16
click at [268, 140] on input "True" at bounding box center [267, 140] width 5 height 4
radio input "true"
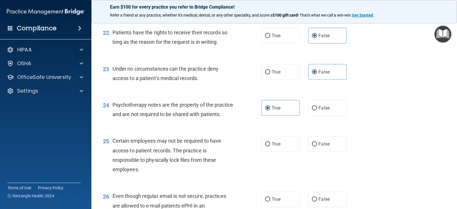
scroll to position [1172, 0]
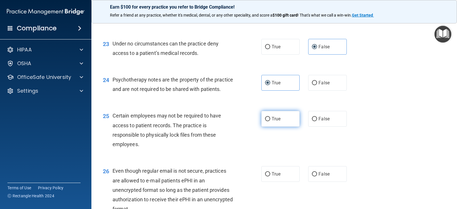
click at [267, 121] on input "True" at bounding box center [267, 119] width 5 height 4
radio input "true"
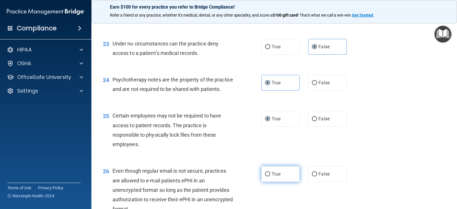
click at [276, 177] on label "True" at bounding box center [281, 174] width 38 height 16
click at [270, 176] on input "True" at bounding box center [267, 174] width 5 height 4
radio input "true"
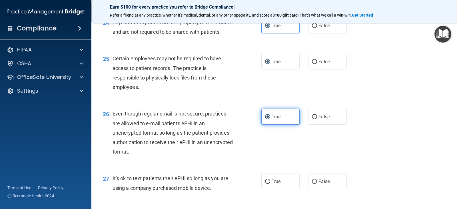
scroll to position [1258, 0]
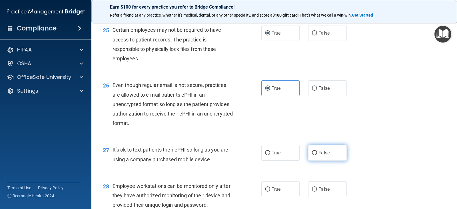
click at [315, 161] on label "False" at bounding box center [327, 153] width 38 height 16
click at [315, 155] on input "False" at bounding box center [314, 153] width 5 height 4
radio input "true"
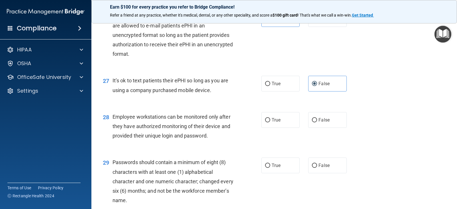
scroll to position [1344, 0]
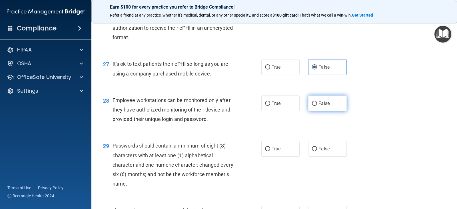
click at [310, 111] on label "False" at bounding box center [327, 103] width 38 height 16
click at [312, 106] on input "False" at bounding box center [314, 103] width 5 height 4
radio input "true"
click at [273, 152] on span "True" at bounding box center [276, 148] width 9 height 5
click at [270, 151] on input "True" at bounding box center [267, 149] width 5 height 4
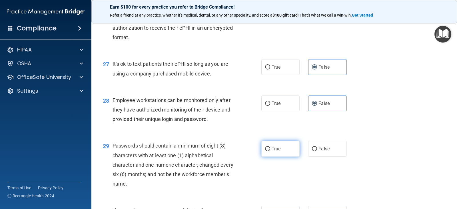
radio input "true"
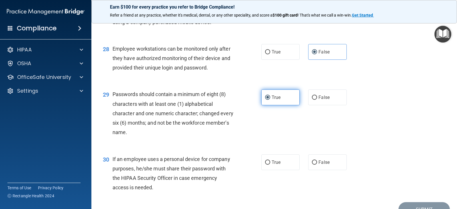
scroll to position [1401, 0]
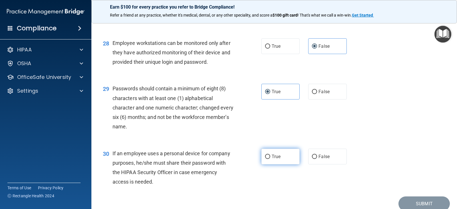
click at [273, 159] on span "True" at bounding box center [276, 156] width 9 height 5
click at [270, 159] on input "True" at bounding box center [267, 157] width 5 height 4
radio input "true"
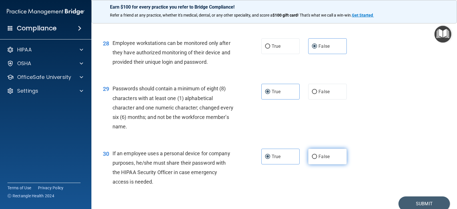
click at [310, 163] on label "False" at bounding box center [327, 157] width 38 height 16
click at [312, 159] on input "False" at bounding box center [314, 157] width 5 height 4
radio input "true"
radio input "false"
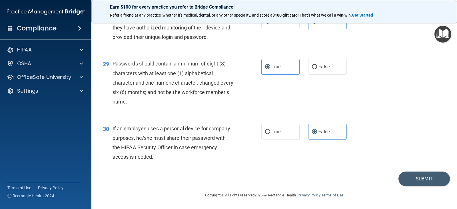
scroll to position [1435, 0]
click at [405, 179] on button "Submit" at bounding box center [424, 179] width 51 height 15
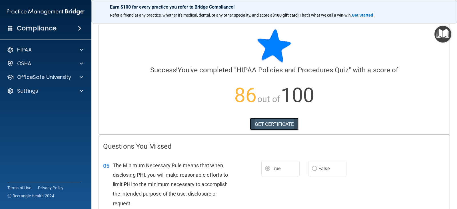
click at [254, 122] on link "GET CERTIFICATE" at bounding box center [274, 124] width 49 height 13
click at [29, 91] on p "Settings" at bounding box center [27, 90] width 21 height 7
click at [34, 104] on p "My Account" at bounding box center [43, 105] width 78 height 6
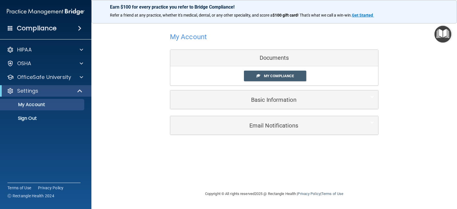
click at [191, 36] on h4 "My Account" at bounding box center [188, 36] width 37 height 7
click at [208, 36] on div at bounding box center [274, 37] width 209 height 14
drag, startPoint x: 207, startPoint y: 36, endPoint x: 160, endPoint y: 44, distance: 47.8
click at [186, 38] on div "My Account" at bounding box center [274, 37] width 217 height 14
click at [146, 49] on div "My Account Documents My Compliance My Compliance My BAA Basic Information Full …" at bounding box center [274, 82] width 343 height 117
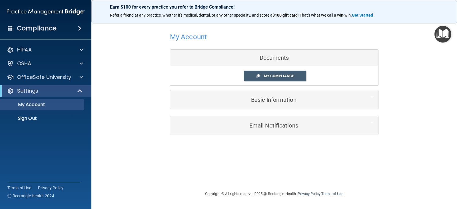
click at [58, 29] on div "Compliance" at bounding box center [45, 28] width 91 height 13
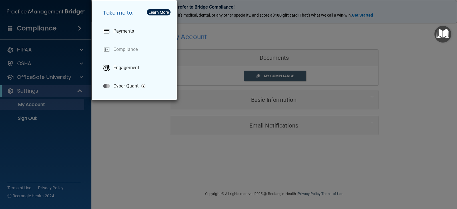
click at [134, 123] on div "Take me to: Payments Compliance Engagement Cyber Quant" at bounding box center [228, 104] width 457 height 209
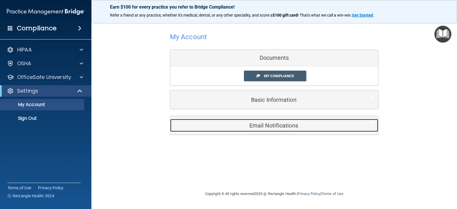
click at [264, 126] on h5 "Email Notifications" at bounding box center [266, 125] width 182 height 6
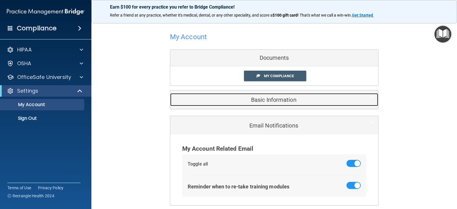
click at [260, 101] on h5 "Basic Information" at bounding box center [266, 100] width 182 height 6
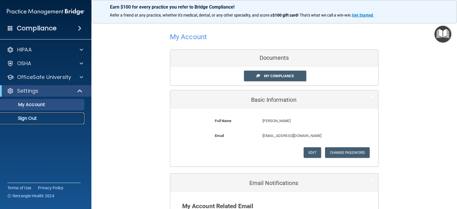
click at [57, 117] on p "Sign Out" at bounding box center [43, 118] width 78 height 6
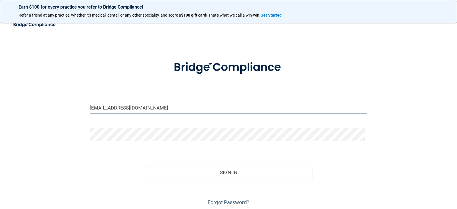
drag, startPoint x: 133, startPoint y: 109, endPoint x: 91, endPoint y: 112, distance: 42.1
click at [91, 112] on input "hannahc5@vt.edu" at bounding box center [229, 107] width 278 height 13
type input "h"
type input "mlconroy06@gmail.com"
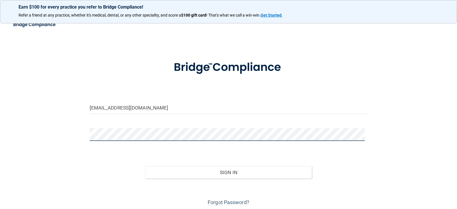
click at [88, 135] on div at bounding box center [228, 136] width 287 height 17
click at [145, 166] on button "Sign In" at bounding box center [228, 172] width 167 height 13
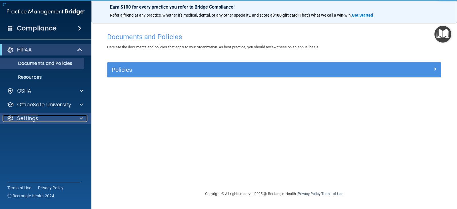
click at [55, 118] on div "Settings" at bounding box center [38, 118] width 71 height 7
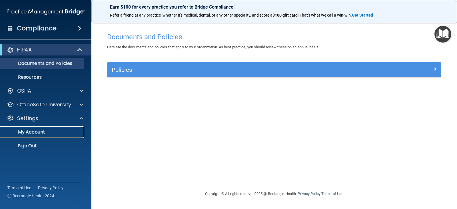
click at [46, 127] on link "My Account" at bounding box center [39, 131] width 90 height 11
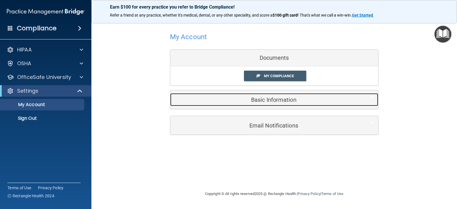
click at [277, 100] on h5 "Basic Information" at bounding box center [266, 100] width 182 height 6
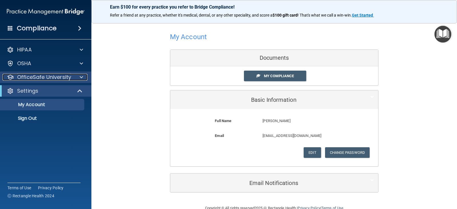
click at [82, 79] on span at bounding box center [81, 77] width 3 height 7
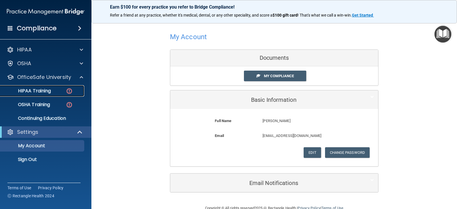
click at [33, 92] on p "HIPAA Training" at bounding box center [27, 91] width 47 height 6
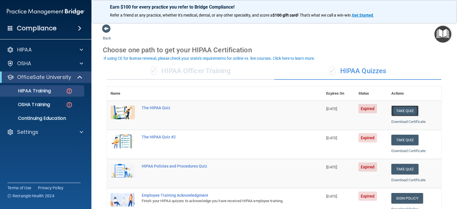
click at [395, 108] on button "Take Quiz" at bounding box center [405, 110] width 27 height 11
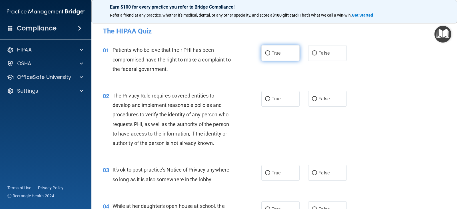
click at [294, 57] on label "True" at bounding box center [281, 53] width 38 height 16
click at [270, 55] on input "True" at bounding box center [267, 53] width 5 height 4
radio input "true"
drag, startPoint x: 316, startPoint y: 103, endPoint x: 283, endPoint y: 149, distance: 56.9
click at [316, 104] on label "False" at bounding box center [327, 99] width 38 height 16
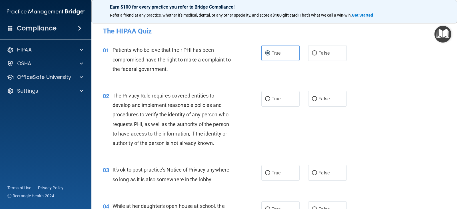
click at [316, 101] on input "False" at bounding box center [314, 99] width 5 height 4
radio input "true"
click at [286, 103] on label "True" at bounding box center [281, 99] width 38 height 16
click at [270, 101] on input "True" at bounding box center [267, 99] width 5 height 4
radio input "true"
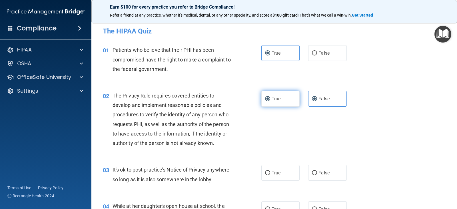
radio input "false"
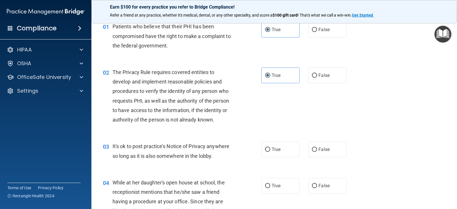
scroll to position [86, 0]
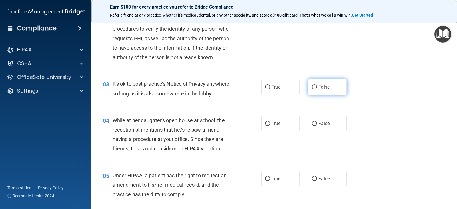
click at [308, 88] on label "False" at bounding box center [327, 87] width 38 height 16
click at [312, 88] on input "False" at bounding box center [314, 87] width 5 height 4
radio input "true"
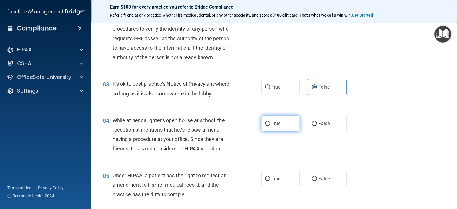
click at [281, 126] on label "True" at bounding box center [281, 123] width 38 height 16
click at [270, 126] on input "True" at bounding box center [267, 123] width 5 height 4
radio input "true"
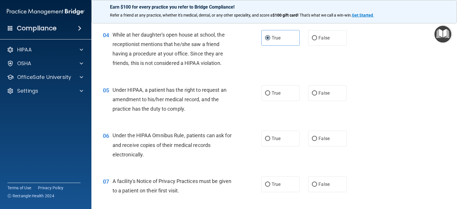
scroll to position [172, 0]
drag, startPoint x: 313, startPoint y: 96, endPoint x: 292, endPoint y: 126, distance: 36.1
click at [313, 97] on label "False" at bounding box center [327, 93] width 38 height 16
click at [313, 95] on input "False" at bounding box center [314, 93] width 5 height 4
radio input "true"
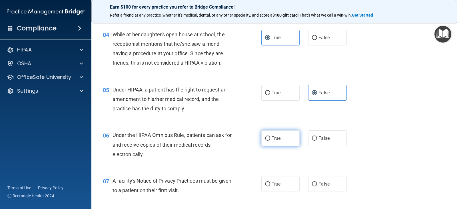
click at [281, 140] on label "True" at bounding box center [281, 138] width 38 height 16
click at [270, 140] on input "True" at bounding box center [267, 138] width 5 height 4
radio input "true"
click at [312, 175] on div "07 A facility's Notice of Privacy Practices must be given to a patient on their…" at bounding box center [275, 187] width 352 height 36
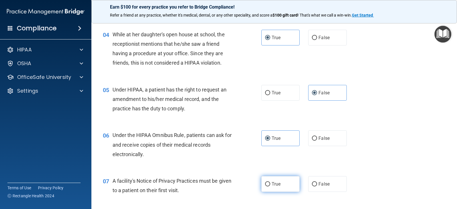
click at [283, 184] on label "True" at bounding box center [281, 184] width 38 height 16
click at [270, 184] on input "True" at bounding box center [267, 184] width 5 height 4
radio input "true"
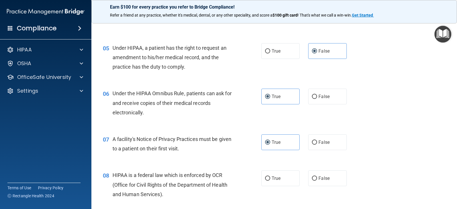
scroll to position [286, 0]
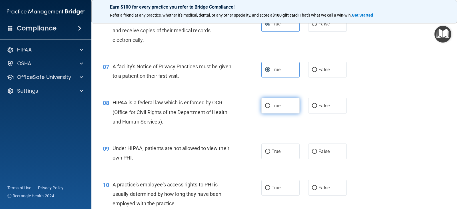
drag, startPoint x: 274, startPoint y: 108, endPoint x: 274, endPoint y: 111, distance: 3.4
click at [274, 110] on label "True" at bounding box center [281, 106] width 38 height 16
click at [270, 108] on input "True" at bounding box center [267, 106] width 5 height 4
radio input "true"
drag, startPoint x: 284, startPoint y: 147, endPoint x: 310, endPoint y: 176, distance: 38.1
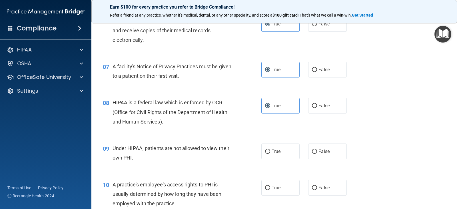
click at [285, 148] on label "True" at bounding box center [281, 152] width 38 height 16
click at [270, 150] on input "True" at bounding box center [267, 152] width 5 height 4
radio input "true"
click at [314, 184] on label "False" at bounding box center [327, 188] width 38 height 16
click at [314, 186] on input "False" at bounding box center [314, 188] width 5 height 4
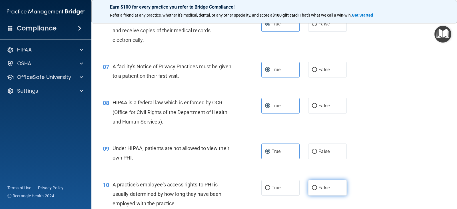
radio input "true"
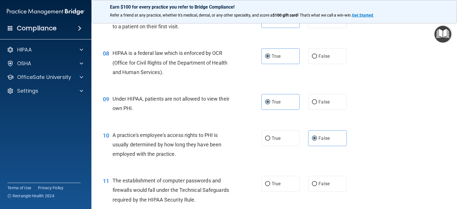
scroll to position [400, 0]
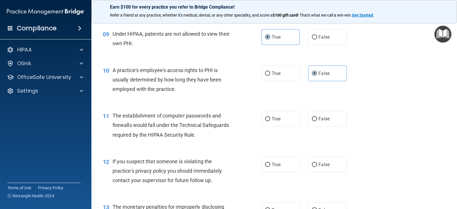
drag, startPoint x: 278, startPoint y: 116, endPoint x: 275, endPoint y: 137, distance: 20.8
click at [277, 117] on span "True" at bounding box center [276, 118] width 9 height 5
click at [270, 117] on input "True" at bounding box center [267, 119] width 5 height 4
radio input "true"
drag, startPoint x: 280, startPoint y: 163, endPoint x: 287, endPoint y: 155, distance: 10.5
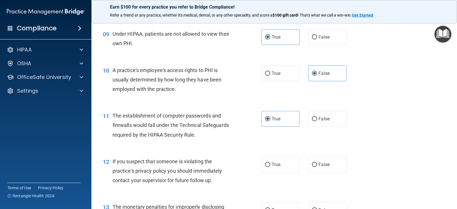
click at [280, 163] on label "True" at bounding box center [281, 165] width 38 height 16
click at [270, 163] on input "True" at bounding box center [267, 165] width 5 height 4
radio input "true"
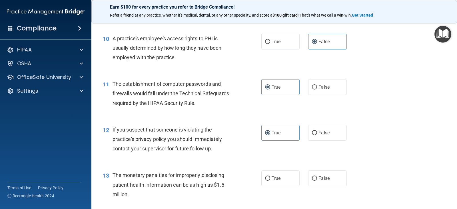
scroll to position [486, 0]
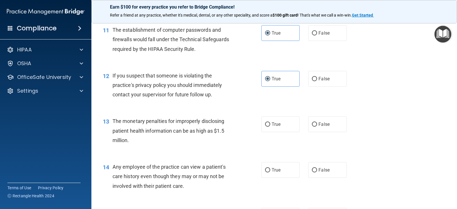
drag, startPoint x: 279, startPoint y: 115, endPoint x: 296, endPoint y: 133, distance: 24.3
click at [280, 117] on div "13 The monetary penalties for improperly disclosing patient health information …" at bounding box center [275, 132] width 352 height 46
click at [315, 169] on label "False" at bounding box center [327, 170] width 38 height 16
click at [315, 169] on input "False" at bounding box center [314, 170] width 5 height 4
radio input "true"
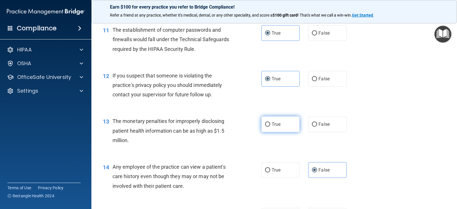
click at [279, 130] on label "True" at bounding box center [281, 124] width 38 height 16
click at [270, 127] on input "True" at bounding box center [267, 124] width 5 height 4
radio input "true"
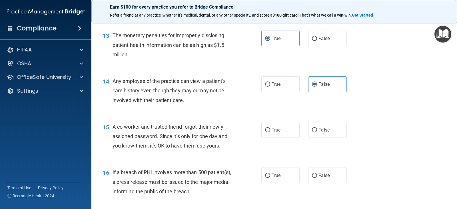
drag, startPoint x: 279, startPoint y: 135, endPoint x: 282, endPoint y: 138, distance: 3.8
click at [280, 136] on label "True" at bounding box center [281, 130] width 38 height 16
click at [270, 132] on input "True" at bounding box center [267, 130] width 5 height 4
radio input "true"
click at [319, 178] on span "False" at bounding box center [324, 175] width 11 height 5
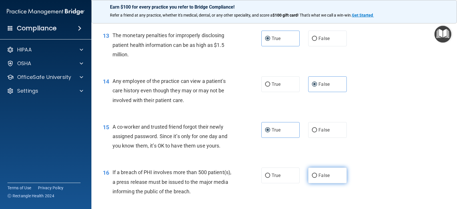
click at [317, 178] on input "False" at bounding box center [314, 176] width 5 height 4
radio input "true"
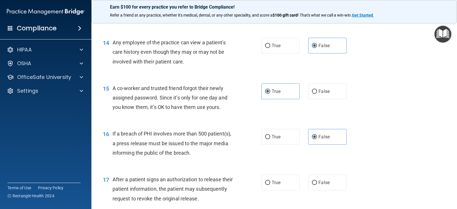
scroll to position [658, 0]
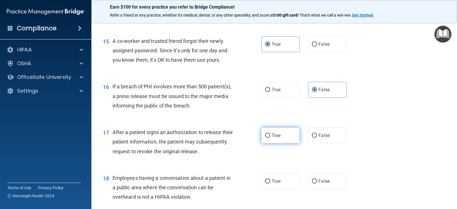
drag, startPoint x: 267, startPoint y: 136, endPoint x: 268, endPoint y: 139, distance: 3.0
click at [267, 137] on input "True" at bounding box center [267, 136] width 5 height 4
radio input "true"
drag, startPoint x: 269, startPoint y: 178, endPoint x: 278, endPoint y: 152, distance: 27.7
click at [270, 178] on label "True" at bounding box center [281, 181] width 38 height 16
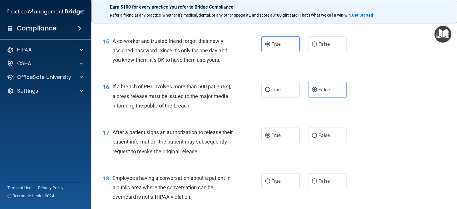
click at [270, 179] on input "True" at bounding box center [267, 181] width 5 height 4
radio input "true"
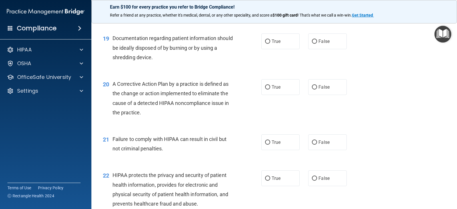
scroll to position [829, 0]
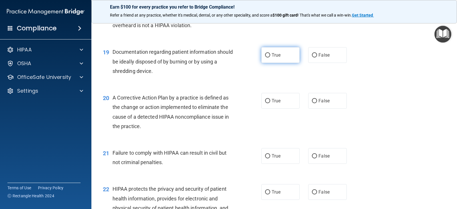
drag, startPoint x: 279, startPoint y: 58, endPoint x: 349, endPoint y: 106, distance: 84.8
click at [279, 58] on label "True" at bounding box center [281, 55] width 38 height 16
click at [270, 57] on input "True" at bounding box center [267, 55] width 5 height 4
radio input "true"
drag, startPoint x: 328, startPoint y: 101, endPoint x: 326, endPoint y: 104, distance: 3.0
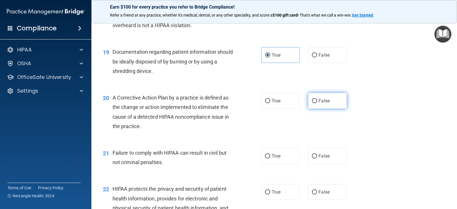
click at [326, 104] on label "False" at bounding box center [327, 101] width 38 height 16
click at [283, 155] on label "True" at bounding box center [281, 156] width 38 height 16
click at [270, 155] on input "True" at bounding box center [267, 156] width 5 height 4
radio input "true"
drag, startPoint x: 312, startPoint y: 99, endPoint x: 293, endPoint y: 127, distance: 35.0
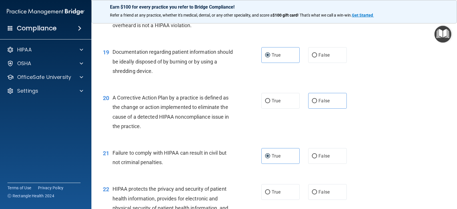
click at [312, 99] on input "False" at bounding box center [314, 101] width 5 height 4
radio input "true"
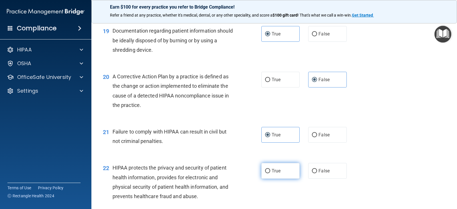
scroll to position [886, 0]
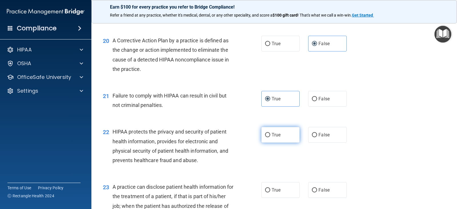
click at [281, 130] on label "True" at bounding box center [281, 135] width 38 height 16
click at [270, 133] on input "True" at bounding box center [267, 135] width 5 height 4
radio input "true"
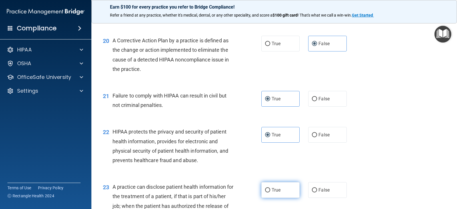
click at [272, 191] on span "True" at bounding box center [276, 189] width 9 height 5
click at [270, 191] on input "True" at bounding box center [267, 190] width 5 height 4
radio input "true"
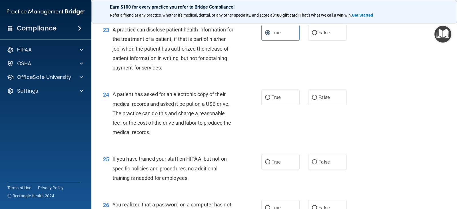
scroll to position [1058, 0]
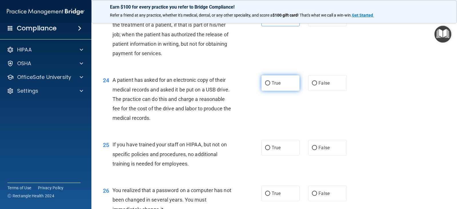
click at [266, 84] on input "True" at bounding box center [267, 83] width 5 height 4
radio input "true"
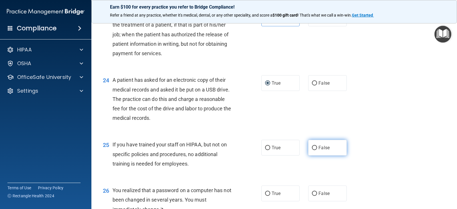
click at [322, 144] on label "False" at bounding box center [327, 148] width 38 height 16
click at [317, 146] on input "False" at bounding box center [314, 148] width 5 height 4
radio input "true"
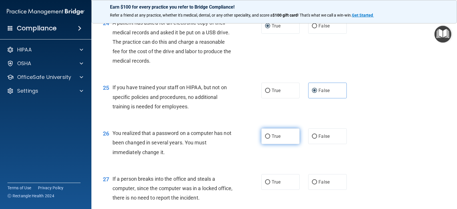
click at [272, 131] on label "True" at bounding box center [281, 136] width 38 height 16
click at [270, 134] on input "True" at bounding box center [267, 136] width 5 height 4
radio input "true"
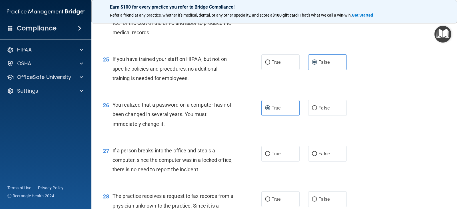
scroll to position [1143, 0]
click at [268, 155] on input "True" at bounding box center [267, 154] width 5 height 4
radio input "true"
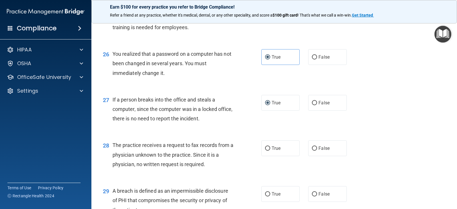
scroll to position [1201, 0]
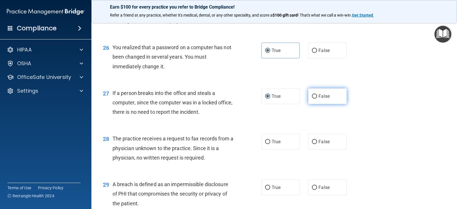
click at [326, 97] on span "False" at bounding box center [324, 95] width 11 height 5
click at [317, 97] on input "False" at bounding box center [314, 96] width 5 height 4
radio input "true"
radio input "false"
click at [275, 142] on span "True" at bounding box center [276, 141] width 9 height 5
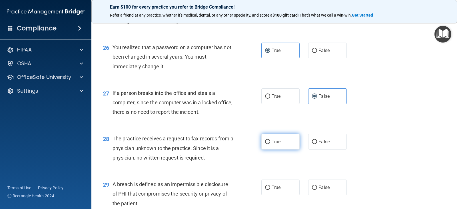
click at [270, 142] on input "True" at bounding box center [267, 142] width 5 height 4
radio input "true"
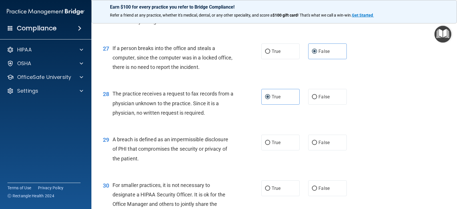
scroll to position [1258, 0]
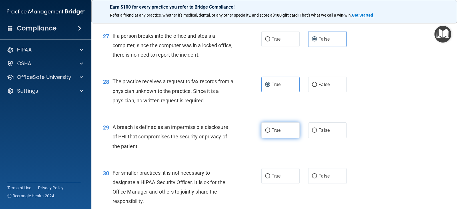
click at [285, 135] on label "True" at bounding box center [281, 130] width 38 height 16
click at [270, 133] on input "True" at bounding box center [267, 130] width 5 height 4
radio input "true"
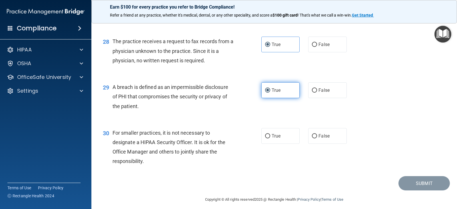
scroll to position [1302, 0]
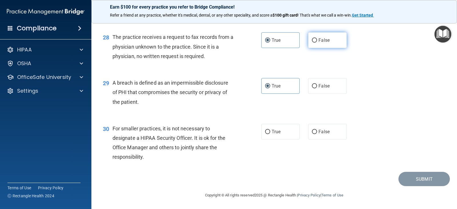
click at [316, 47] on label "False" at bounding box center [327, 40] width 38 height 16
click at [316, 43] on input "False" at bounding box center [314, 40] width 5 height 4
radio input "true"
radio input "false"
click at [286, 133] on label "True" at bounding box center [281, 132] width 38 height 16
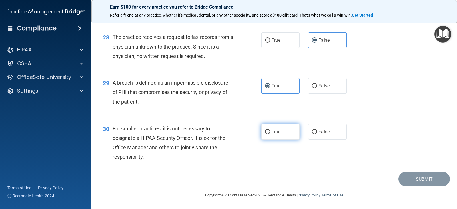
click at [270, 133] on input "True" at bounding box center [267, 132] width 5 height 4
radio input "true"
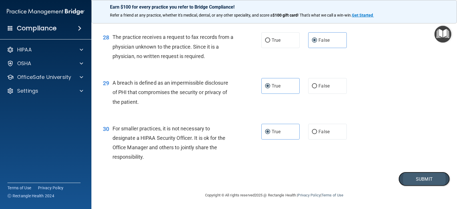
click at [411, 182] on button "Submit" at bounding box center [424, 179] width 51 height 15
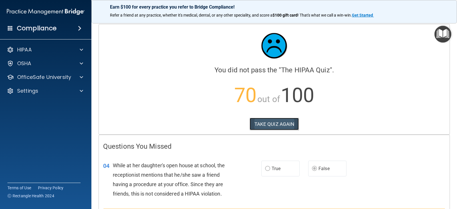
click at [290, 123] on button "TAKE QUIZ AGAIN" at bounding box center [274, 124] width 49 height 13
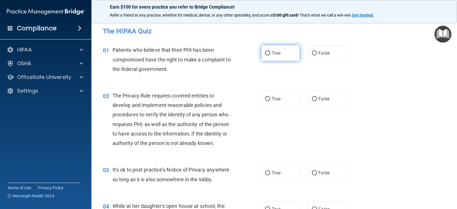
click at [268, 54] on input "True" at bounding box center [267, 53] width 5 height 4
radio input "true"
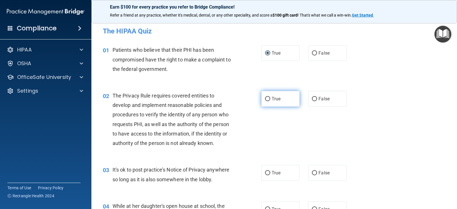
click at [274, 99] on span "True" at bounding box center [276, 98] width 9 height 5
click at [270, 99] on input "True" at bounding box center [267, 99] width 5 height 4
radio input "true"
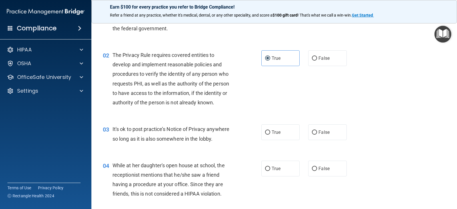
scroll to position [57, 0]
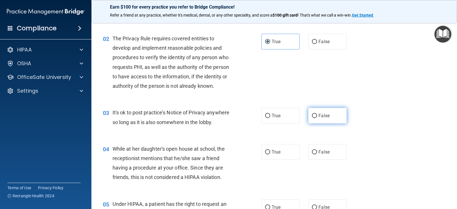
click at [316, 118] on label "False" at bounding box center [327, 116] width 38 height 16
click at [316, 118] on input "False" at bounding box center [314, 116] width 5 height 4
radio input "true"
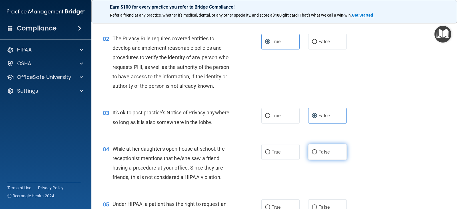
click at [312, 151] on input "False" at bounding box center [314, 152] width 5 height 4
radio input "true"
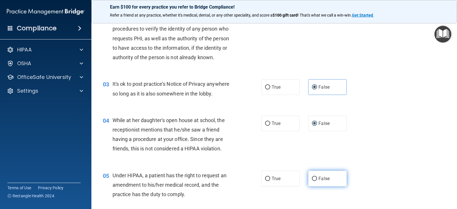
click at [312, 177] on input "False" at bounding box center [314, 179] width 5 height 4
radio input "true"
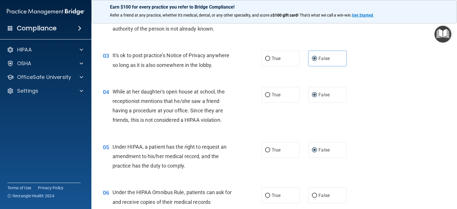
scroll to position [143, 0]
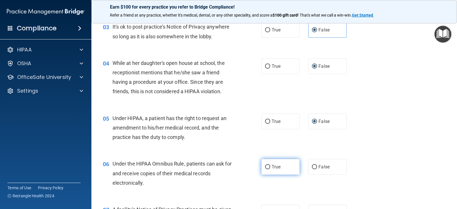
click at [279, 166] on label "True" at bounding box center [281, 167] width 38 height 16
click at [270, 166] on input "True" at bounding box center [267, 167] width 5 height 4
radio input "true"
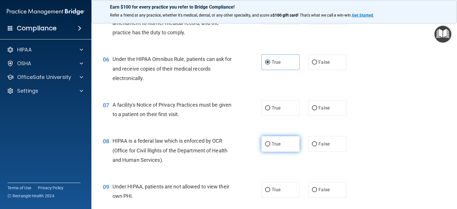
scroll to position [257, 0]
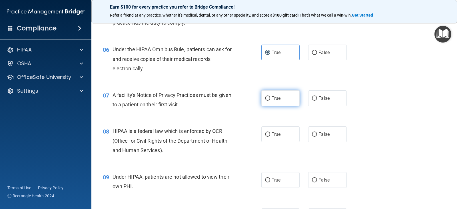
click at [281, 101] on label "True" at bounding box center [281, 98] width 38 height 16
click at [270, 101] on input "True" at bounding box center [267, 98] width 5 height 4
radio input "true"
click at [272, 136] on span "True" at bounding box center [276, 134] width 9 height 5
click at [270, 136] on input "True" at bounding box center [267, 134] width 5 height 4
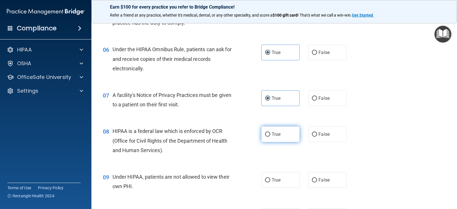
radio input "true"
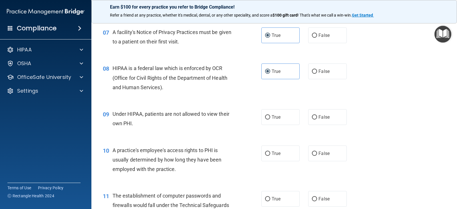
scroll to position [343, 0]
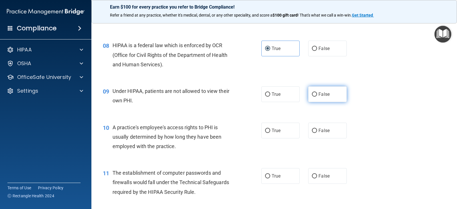
click at [327, 96] on span "False" at bounding box center [324, 93] width 11 height 5
click at [317, 96] on input "False" at bounding box center [314, 94] width 5 height 4
radio input "true"
click at [316, 131] on label "False" at bounding box center [327, 131] width 38 height 16
click at [316, 131] on input "False" at bounding box center [314, 131] width 5 height 4
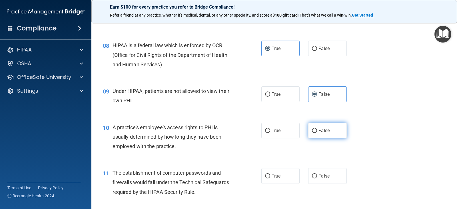
radio input "true"
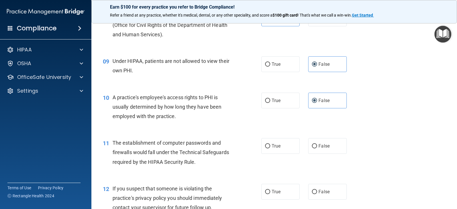
scroll to position [400, 0]
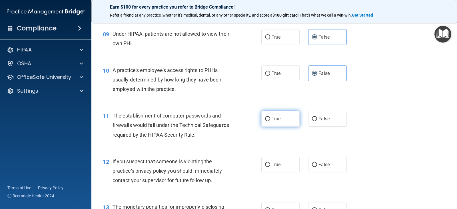
click at [275, 113] on label "True" at bounding box center [281, 119] width 38 height 16
click at [270, 117] on input "True" at bounding box center [267, 119] width 5 height 4
radio input "true"
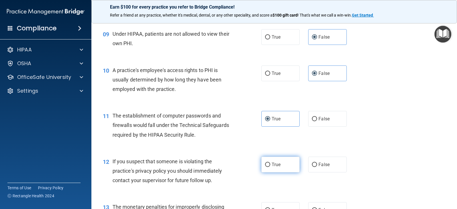
drag, startPoint x: 265, startPoint y: 163, endPoint x: 264, endPoint y: 160, distance: 3.5
click at [265, 163] on input "True" at bounding box center [267, 165] width 5 height 4
radio input "true"
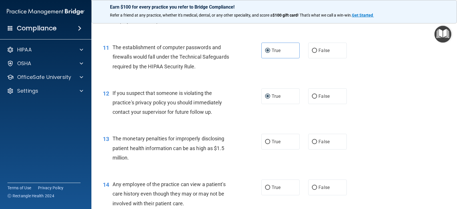
scroll to position [486, 0]
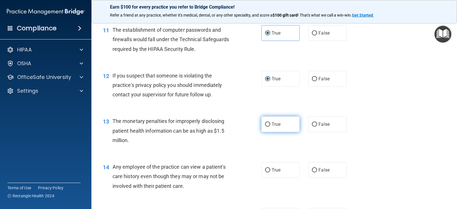
click at [276, 126] on span "True" at bounding box center [276, 123] width 9 height 5
click at [270, 126] on input "True" at bounding box center [267, 124] width 5 height 4
radio input "true"
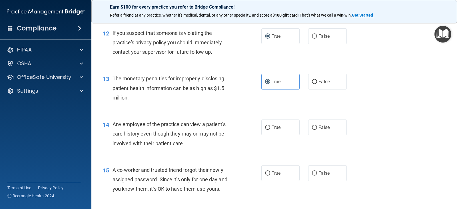
scroll to position [543, 0]
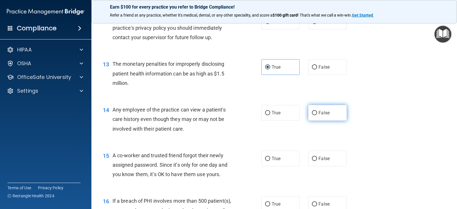
click at [330, 111] on label "False" at bounding box center [327, 113] width 38 height 16
click at [317, 111] on input "False" at bounding box center [314, 113] width 5 height 4
radio input "true"
click at [312, 157] on input "False" at bounding box center [314, 159] width 5 height 4
radio input "true"
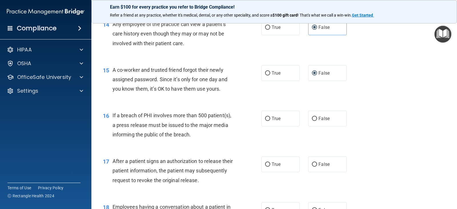
scroll to position [629, 0]
click at [278, 120] on span "True" at bounding box center [276, 117] width 9 height 5
click at [270, 120] on input "True" at bounding box center [267, 118] width 5 height 4
radio input "true"
click at [265, 163] on input "True" at bounding box center [267, 164] width 5 height 4
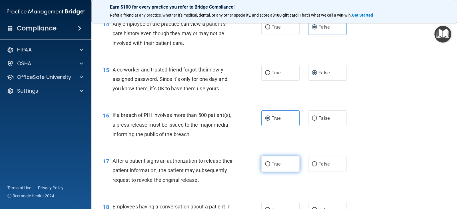
radio input "true"
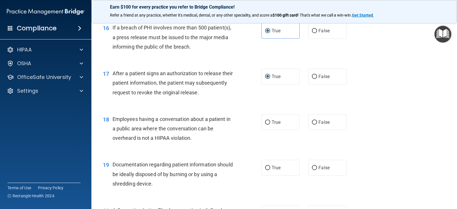
scroll to position [743, 0]
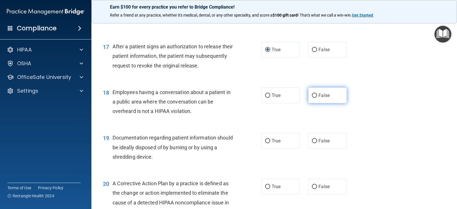
click at [326, 95] on span "False" at bounding box center [324, 95] width 11 height 5
click at [317, 95] on input "False" at bounding box center [314, 95] width 5 height 4
radio input "true"
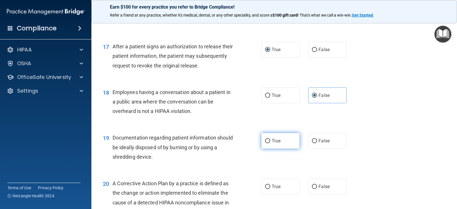
click at [276, 145] on label "True" at bounding box center [281, 141] width 38 height 16
click at [270, 143] on input "True" at bounding box center [267, 141] width 5 height 4
radio input "true"
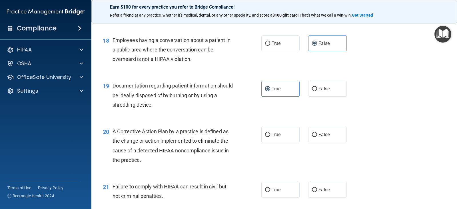
scroll to position [800, 0]
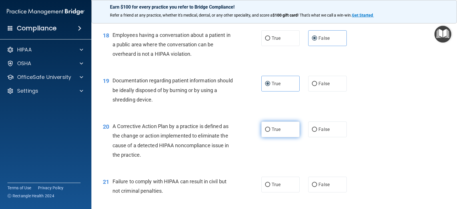
click at [267, 129] on input "True" at bounding box center [267, 129] width 5 height 4
radio input "true"
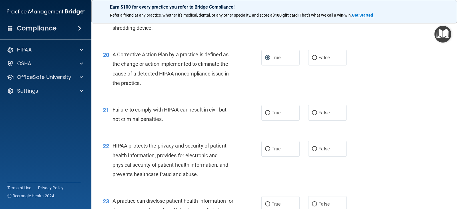
scroll to position [886, 0]
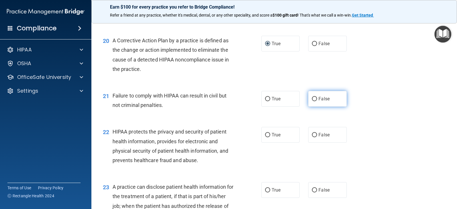
click at [326, 99] on span "False" at bounding box center [324, 98] width 11 height 5
click at [317, 99] on input "False" at bounding box center [314, 99] width 5 height 4
radio input "true"
click at [262, 138] on label "True" at bounding box center [281, 135] width 38 height 16
click at [265, 137] on input "True" at bounding box center [267, 135] width 5 height 4
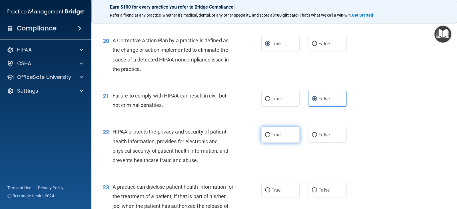
radio input "true"
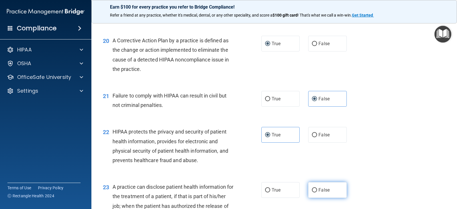
click at [311, 196] on label "False" at bounding box center [327, 190] width 38 height 16
click at [312, 192] on input "False" at bounding box center [314, 190] width 5 height 4
radio input "true"
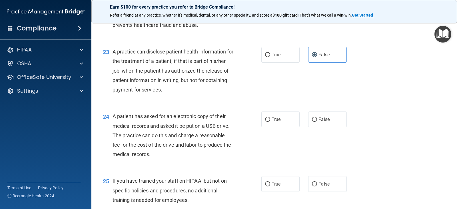
scroll to position [1029, 0]
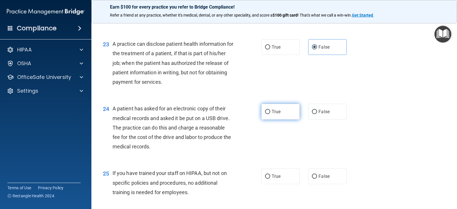
click at [288, 115] on label "True" at bounding box center [281, 112] width 38 height 16
click at [270, 114] on input "True" at bounding box center [267, 112] width 5 height 4
radio input "true"
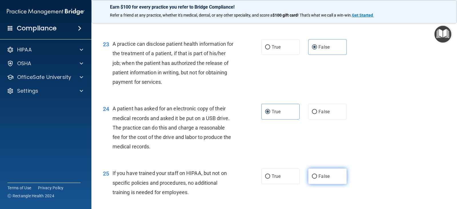
click at [312, 174] on input "False" at bounding box center [314, 176] width 5 height 4
radio input "true"
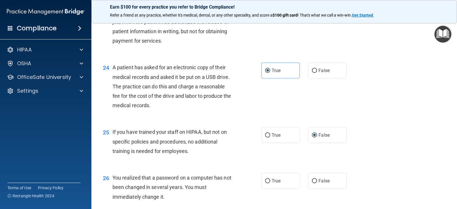
scroll to position [1086, 0]
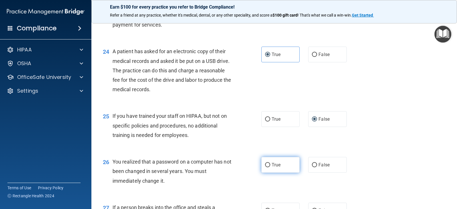
click at [276, 161] on label "True" at bounding box center [281, 165] width 38 height 16
click at [270, 163] on input "True" at bounding box center [267, 165] width 5 height 4
radio input "true"
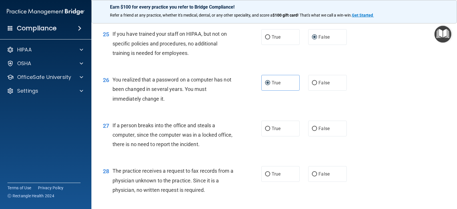
scroll to position [1172, 0]
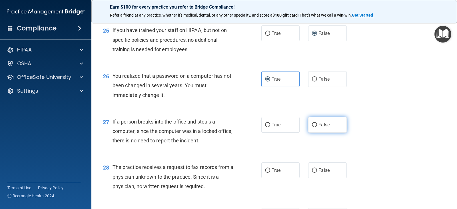
click at [313, 122] on label "False" at bounding box center [327, 125] width 38 height 16
click at [313, 123] on input "False" at bounding box center [314, 125] width 5 height 4
radio input "true"
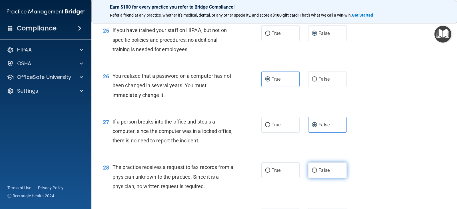
click at [322, 163] on label "False" at bounding box center [327, 170] width 38 height 16
click at [317, 168] on input "False" at bounding box center [314, 170] width 5 height 4
radio input "true"
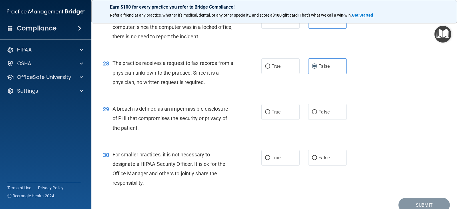
scroll to position [1286, 0]
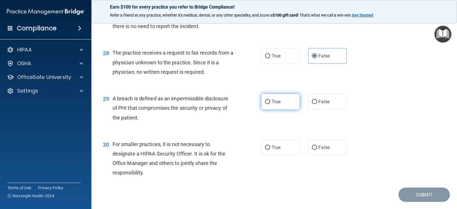
click at [278, 104] on span "True" at bounding box center [276, 101] width 9 height 5
click at [270, 104] on input "True" at bounding box center [267, 102] width 5 height 4
radio input "true"
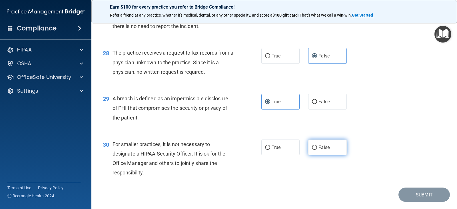
drag, startPoint x: 312, startPoint y: 145, endPoint x: 327, endPoint y: 146, distance: 14.9
click at [312, 146] on input "False" at bounding box center [314, 148] width 5 height 4
radio input "true"
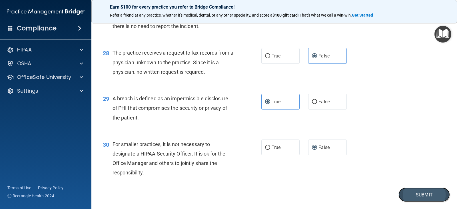
click at [417, 196] on button "Submit" at bounding box center [424, 195] width 51 height 15
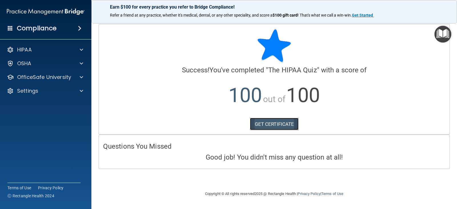
click at [281, 129] on link "GET CERTIFICATE" at bounding box center [274, 124] width 49 height 13
click at [37, 79] on p "OfficeSafe University" at bounding box center [44, 77] width 54 height 7
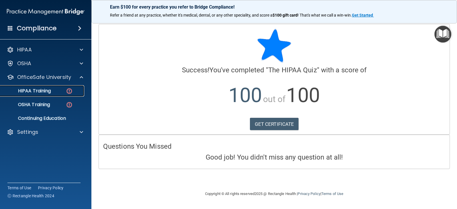
click at [43, 87] on link "HIPAA Training" at bounding box center [39, 90] width 90 height 11
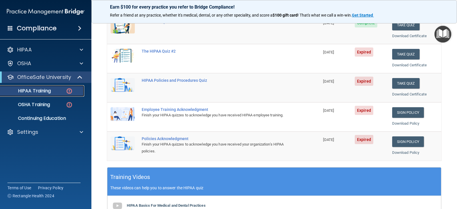
scroll to position [57, 0]
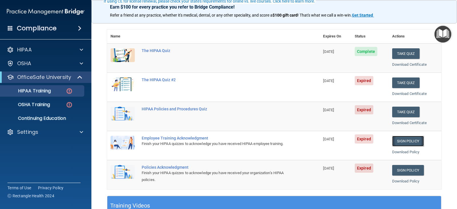
click at [402, 139] on link "Sign Policy" at bounding box center [409, 141] width 32 height 11
click at [24, 104] on p "OSHA Training" at bounding box center [27, 105] width 46 height 6
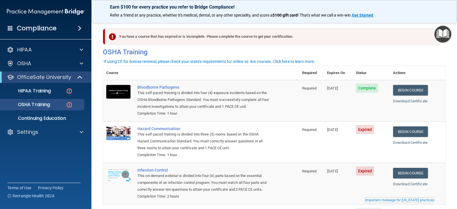
click at [12, 31] on div "Compliance" at bounding box center [45, 28] width 91 height 13
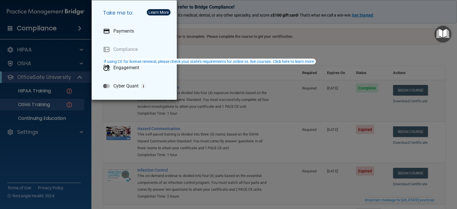
click at [39, 26] on div "Take me to: Payments Compliance Engagement Cyber Quant" at bounding box center [228, 104] width 457 height 209
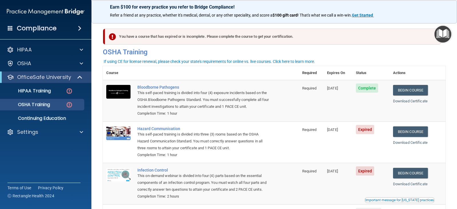
click at [81, 26] on span at bounding box center [79, 28] width 3 height 7
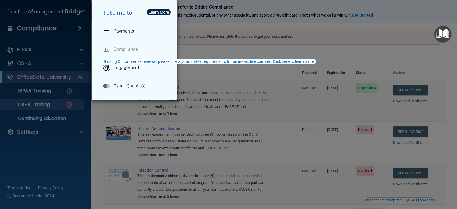
drag, startPoint x: 330, startPoint y: 49, endPoint x: 349, endPoint y: 57, distance: 20.5
click at [330, 49] on div "Take me to: Payments Compliance Engagement Cyber Quant" at bounding box center [228, 104] width 457 height 209
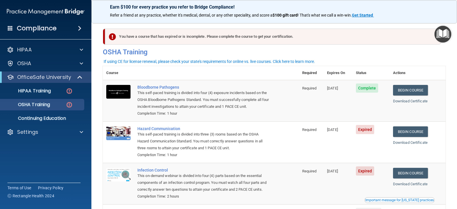
click at [411, 103] on div "Download Certificate" at bounding box center [417, 101] width 49 height 7
click at [412, 102] on link "Download Certificate" at bounding box center [410, 101] width 35 height 4
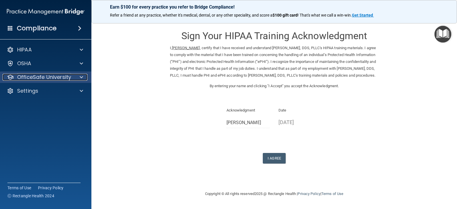
click at [60, 80] on p "OfficeSafe University" at bounding box center [44, 77] width 54 height 7
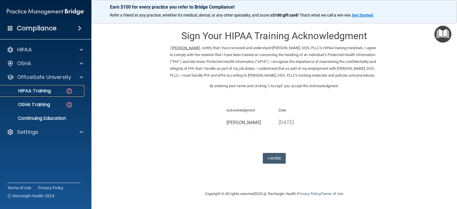
click at [49, 91] on p "HIPAA Training" at bounding box center [27, 91] width 47 height 6
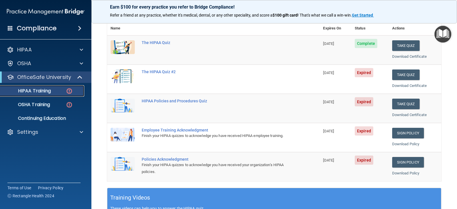
scroll to position [57, 0]
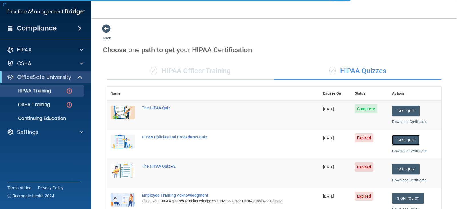
click at [405, 137] on button "Take Quiz" at bounding box center [406, 140] width 27 height 11
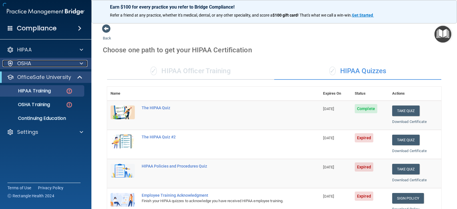
click at [59, 61] on div "OSHA" at bounding box center [38, 63] width 71 height 7
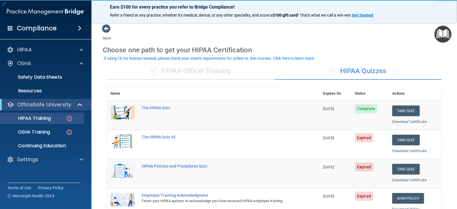
click at [42, 138] on ul "HIPAA Training OSHA Training Continuing Education" at bounding box center [45, 130] width 103 height 41
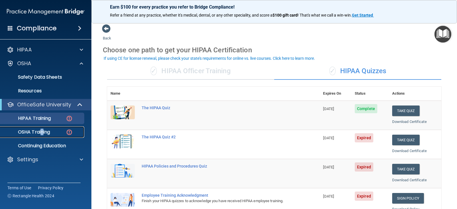
click at [45, 134] on p "OSHA Training" at bounding box center [27, 132] width 46 height 6
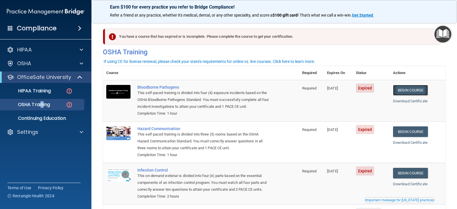
click at [417, 91] on link "Begin Course" at bounding box center [410, 90] width 35 height 11
click at [405, 87] on link "Begin Course" at bounding box center [410, 90] width 35 height 11
click at [48, 91] on p "HIPAA Training" at bounding box center [27, 91] width 47 height 6
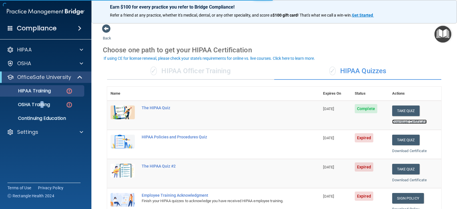
click at [399, 123] on link "Download Certificate" at bounding box center [410, 121] width 35 height 4
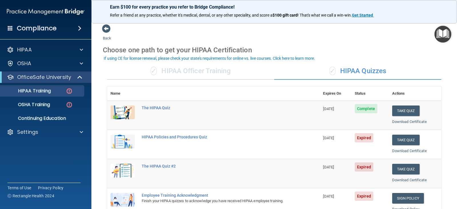
click at [35, 27] on h4 "Compliance" at bounding box center [37, 28] width 40 height 8
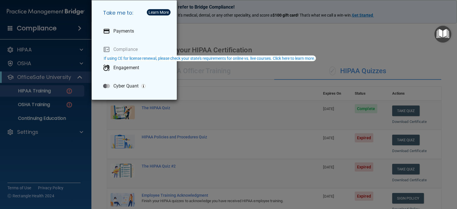
click at [231, 48] on div "Take me to: Payments Compliance Engagement Cyber Quant" at bounding box center [228, 104] width 457 height 209
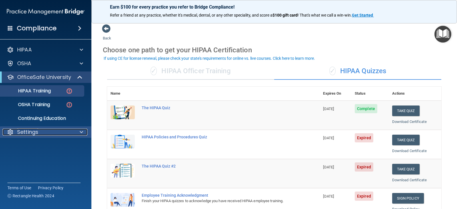
click at [18, 134] on p "Settings" at bounding box center [27, 132] width 21 height 7
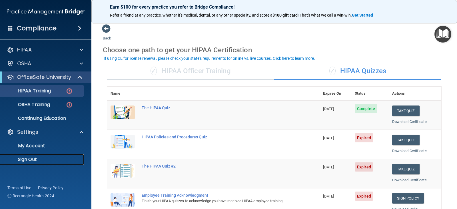
click at [36, 160] on p "Sign Out" at bounding box center [43, 160] width 78 height 6
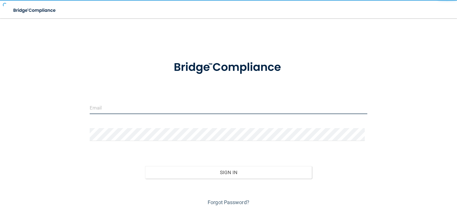
type input "[EMAIL_ADDRESS][DOMAIN_NAME]"
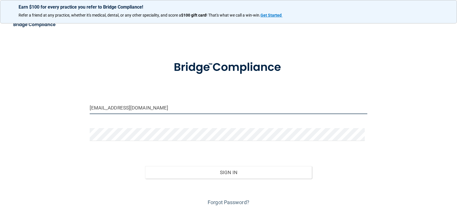
drag, startPoint x: 150, startPoint y: 109, endPoint x: 0, endPoint y: 130, distance: 151.3
click at [0, 130] on main "[EMAIL_ADDRESS][DOMAIN_NAME] Invalid email/password. You don't have permission …" at bounding box center [228, 113] width 457 height 191
type input "[EMAIL_ADDRESS][DOMAIN_NAME]"
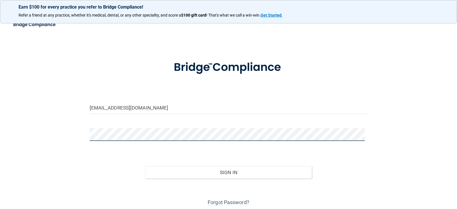
click at [0, 176] on main "[EMAIL_ADDRESS][DOMAIN_NAME] Invalid email/password. You don't have permission …" at bounding box center [228, 113] width 457 height 191
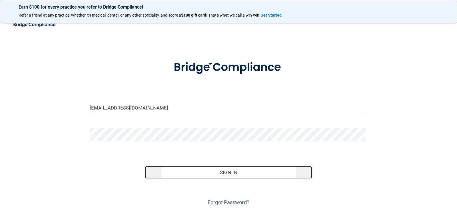
click at [200, 167] on button "Sign In" at bounding box center [228, 172] width 167 height 13
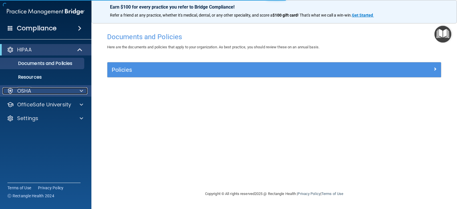
click at [60, 90] on div "OSHA" at bounding box center [38, 90] width 71 height 7
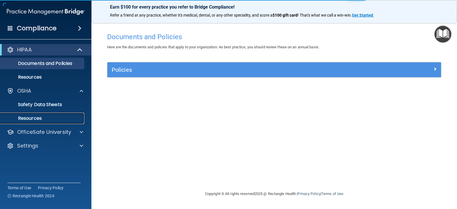
click at [52, 122] on link "Resources" at bounding box center [39, 118] width 90 height 11
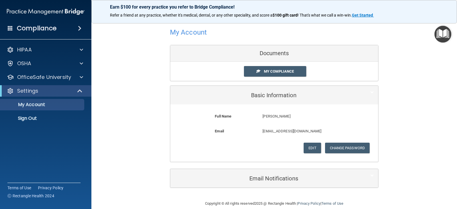
scroll to position [13, 0]
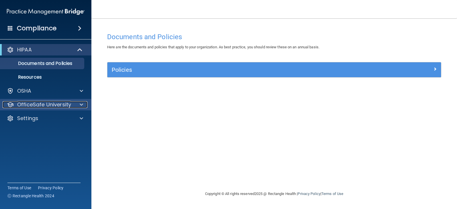
click at [55, 103] on p "OfficeSafe University" at bounding box center [44, 104] width 54 height 7
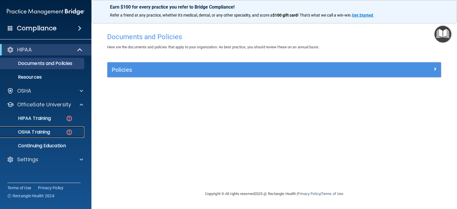
click at [45, 130] on p "OSHA Training" at bounding box center [27, 132] width 46 height 6
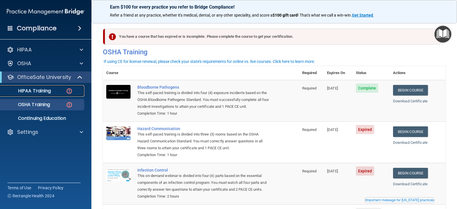
click at [48, 90] on p "HIPAA Training" at bounding box center [27, 91] width 47 height 6
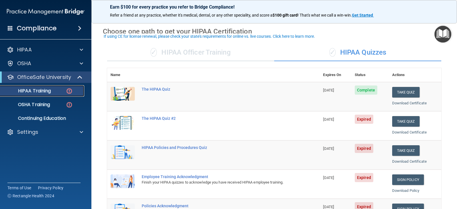
scroll to position [29, 0]
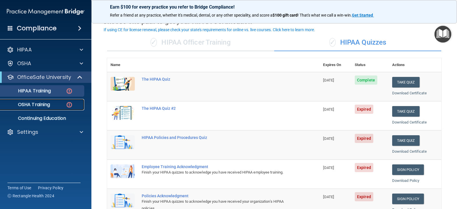
click at [39, 103] on p "OSHA Training" at bounding box center [27, 105] width 46 height 6
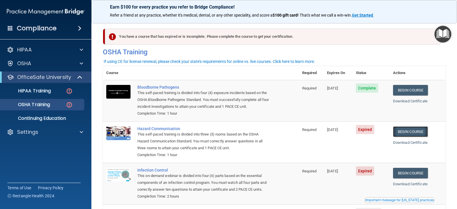
click at [422, 131] on link "Begin Course" at bounding box center [410, 131] width 35 height 11
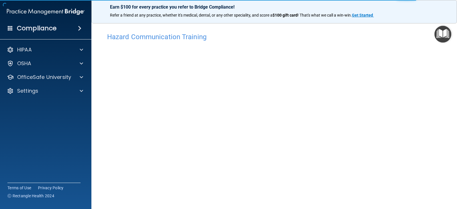
scroll to position [6, 0]
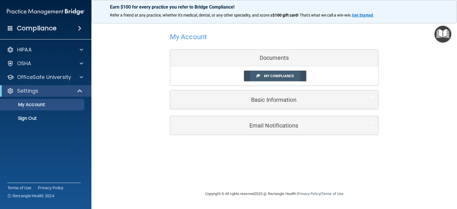
click at [292, 77] on span "My Compliance" at bounding box center [279, 76] width 30 height 4
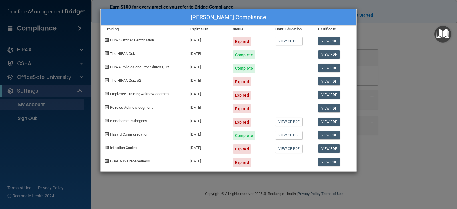
click at [419, 85] on div "[PERSON_NAME] Compliance Training Expires On Status Cont. Education Certificate…" at bounding box center [228, 104] width 457 height 209
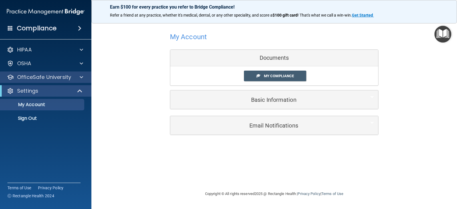
click at [60, 72] on div "OfficeSafe University" at bounding box center [46, 76] width 92 height 11
click at [80, 73] on div "OfficeSafe University" at bounding box center [46, 76] width 92 height 11
click at [79, 75] on div at bounding box center [80, 77] width 14 height 7
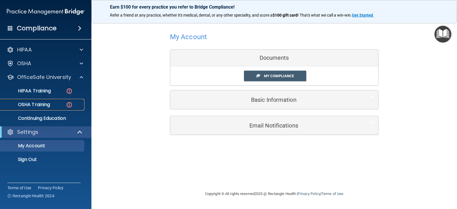
click at [45, 105] on p "OSHA Training" at bounding box center [27, 105] width 46 height 6
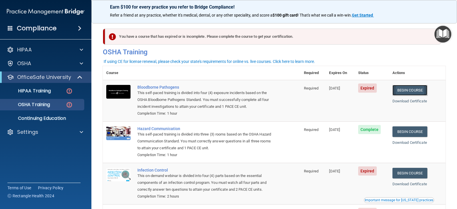
click at [408, 91] on link "Begin Course" at bounding box center [410, 90] width 35 height 11
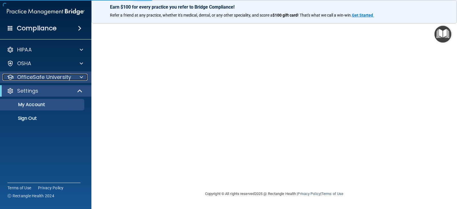
click at [63, 77] on p "OfficeSafe University" at bounding box center [44, 77] width 54 height 7
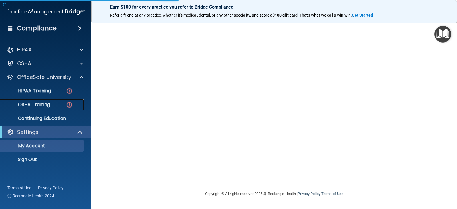
click at [38, 102] on p "OSHA Training" at bounding box center [27, 105] width 46 height 6
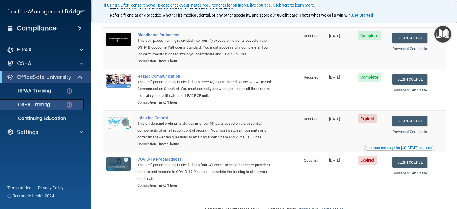
scroll to position [57, 0]
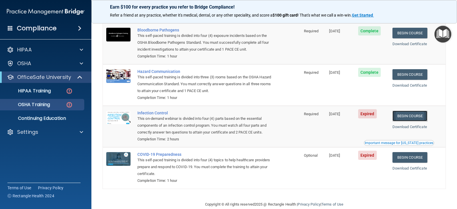
click at [416, 119] on link "Begin Course" at bounding box center [410, 116] width 35 height 11
